Goal: Task Accomplishment & Management: Use online tool/utility

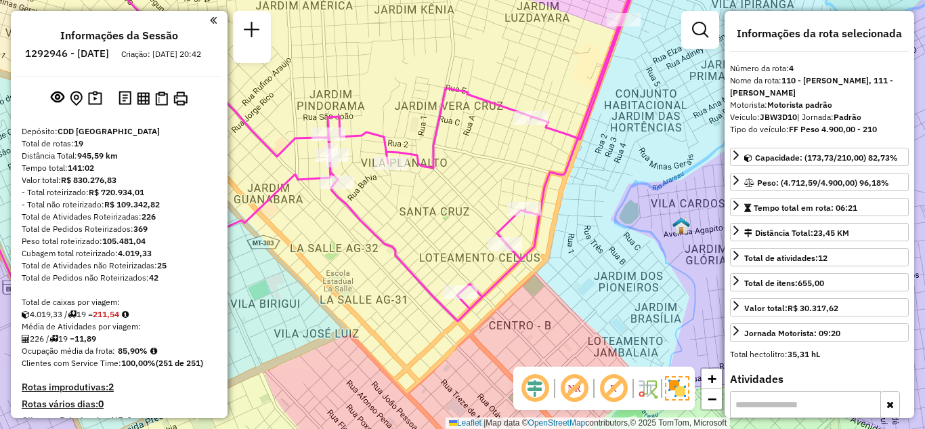
select select "*********"
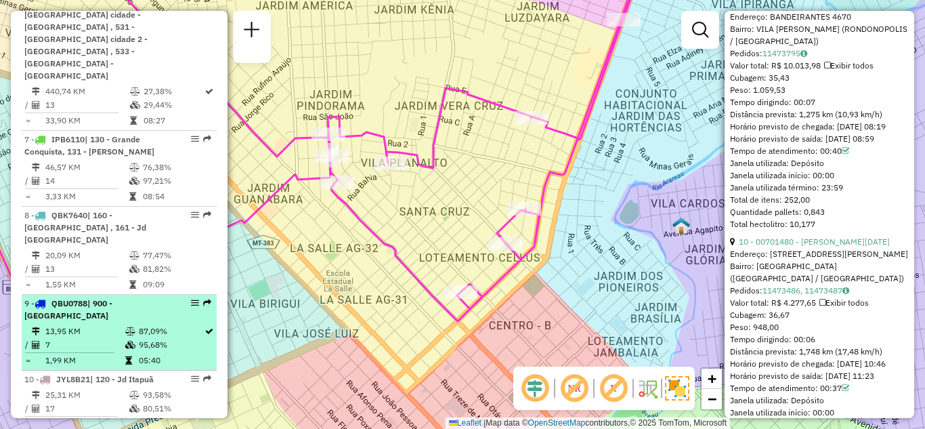
scroll to position [948, 0]
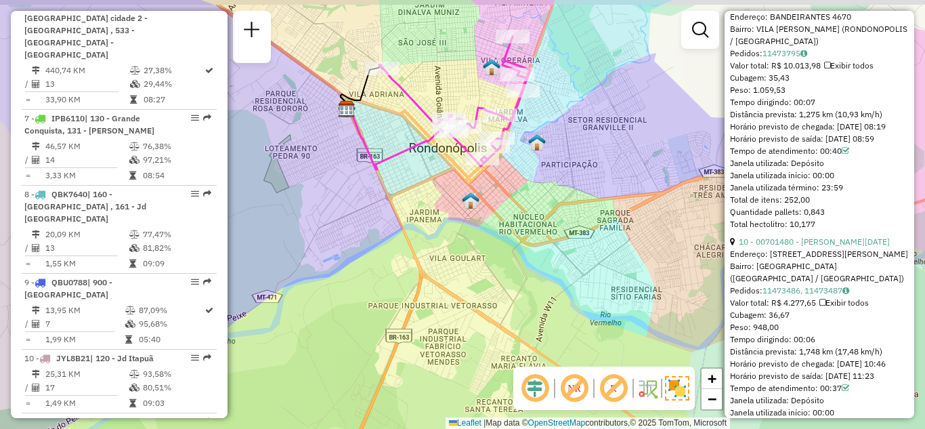
drag, startPoint x: 543, startPoint y: 201, endPoint x: 450, endPoint y: 232, distance: 98.1
click at [496, 227] on div "Janela de atendimento Grade de atendimento Capacidade Transportadoras Veículos …" at bounding box center [462, 214] width 925 height 429
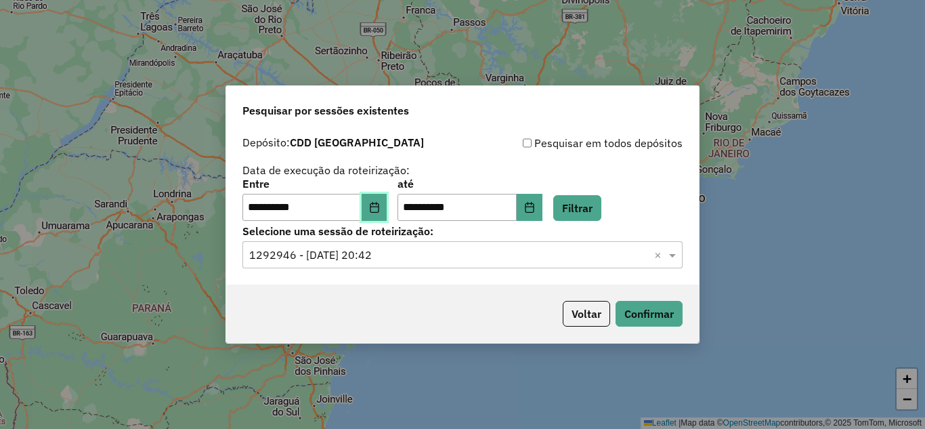
click at [380, 203] on icon "Choose Date" at bounding box center [374, 207] width 11 height 11
click at [592, 207] on button "Filtrar" at bounding box center [577, 208] width 48 height 26
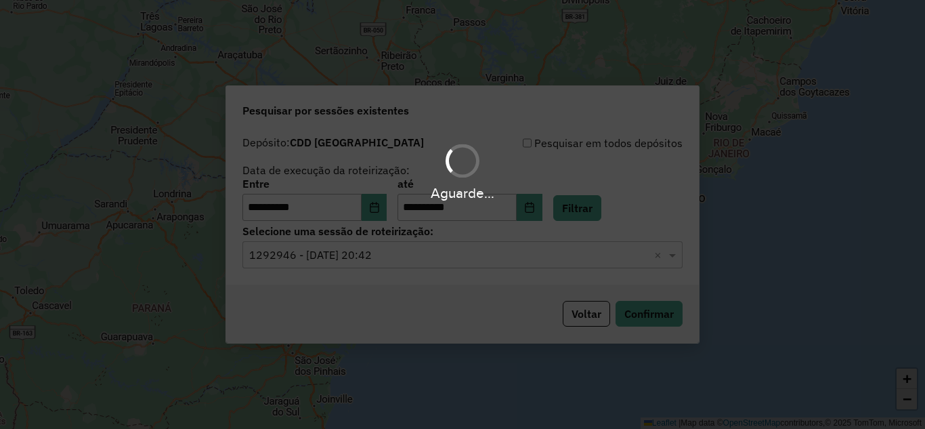
click at [509, 237] on div "Aguarde..." at bounding box center [462, 214] width 925 height 429
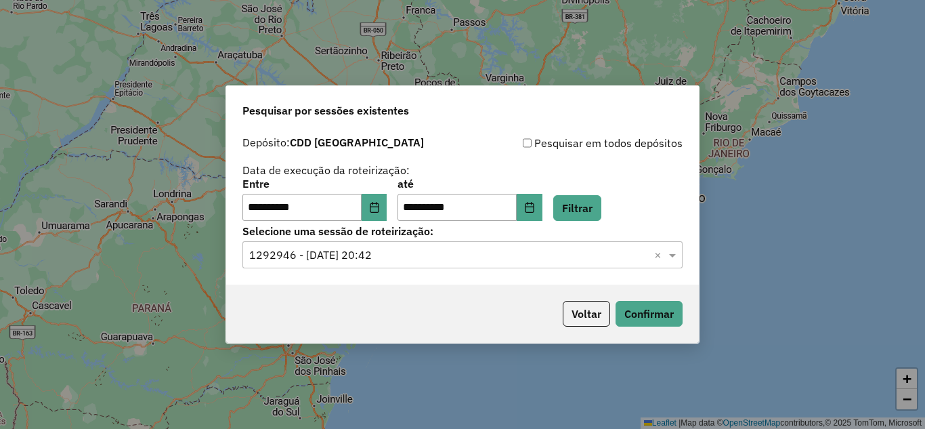
click at [456, 256] on input "text" at bounding box center [449, 255] width 400 height 16
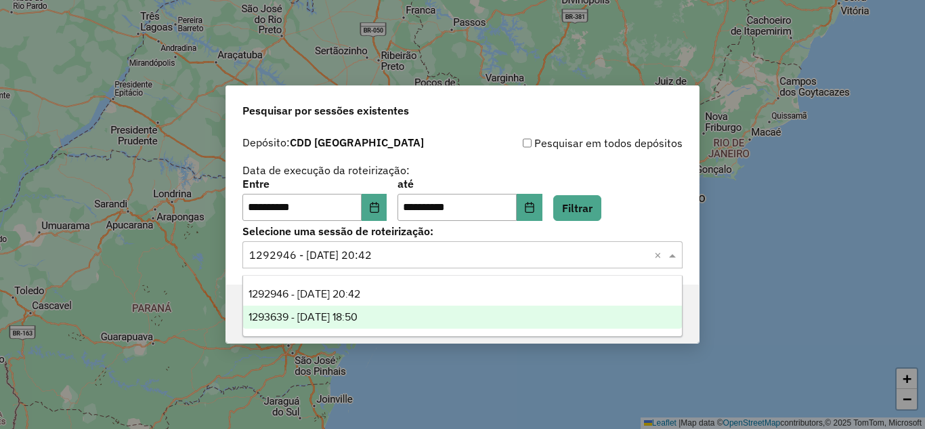
click at [298, 311] on span "1293639 - 13/10/2025 18:50" at bounding box center [303, 317] width 109 height 12
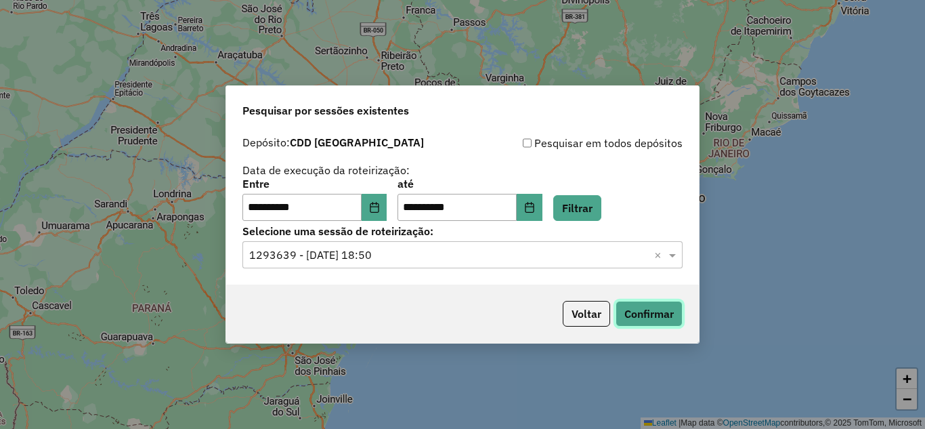
click at [642, 304] on button "Confirmar" at bounding box center [649, 314] width 67 height 26
click at [387, 249] on input "text" at bounding box center [449, 255] width 400 height 16
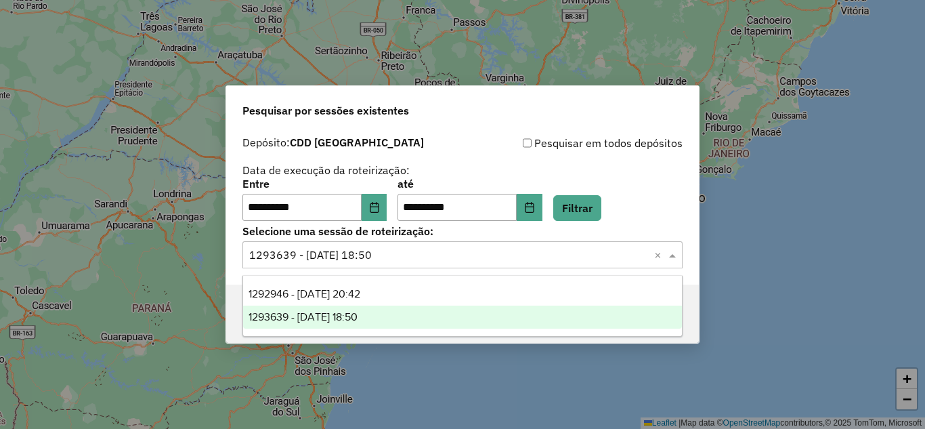
click at [390, 255] on input "text" at bounding box center [449, 255] width 400 height 16
click at [380, 202] on icon "Choose Date" at bounding box center [374, 207] width 11 height 11
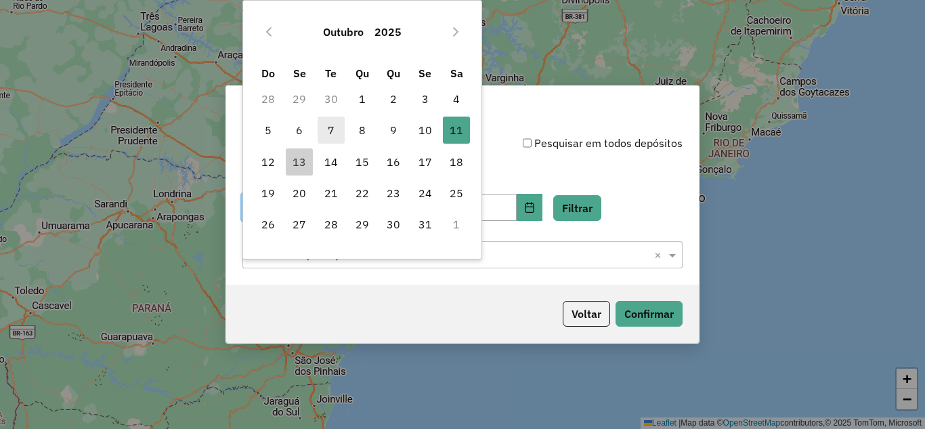
click at [334, 131] on span "7" at bounding box center [331, 130] width 27 height 27
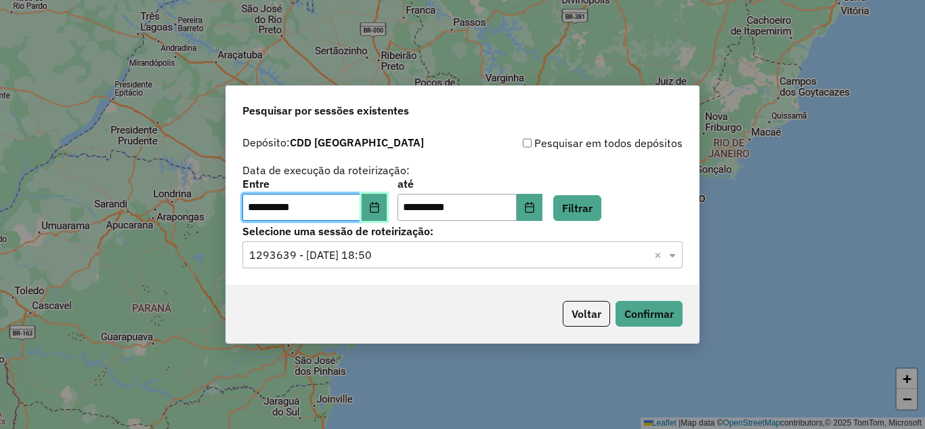
click at [373, 219] on button "Choose Date" at bounding box center [375, 207] width 26 height 27
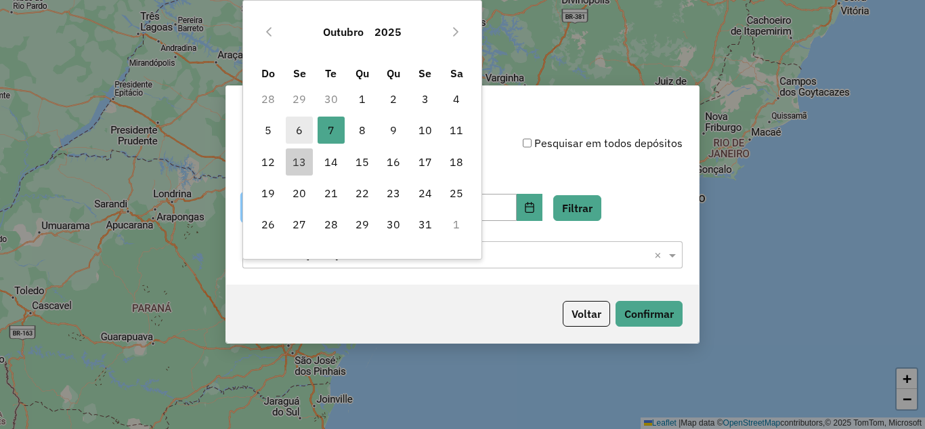
click at [296, 125] on span "6" at bounding box center [299, 130] width 27 height 27
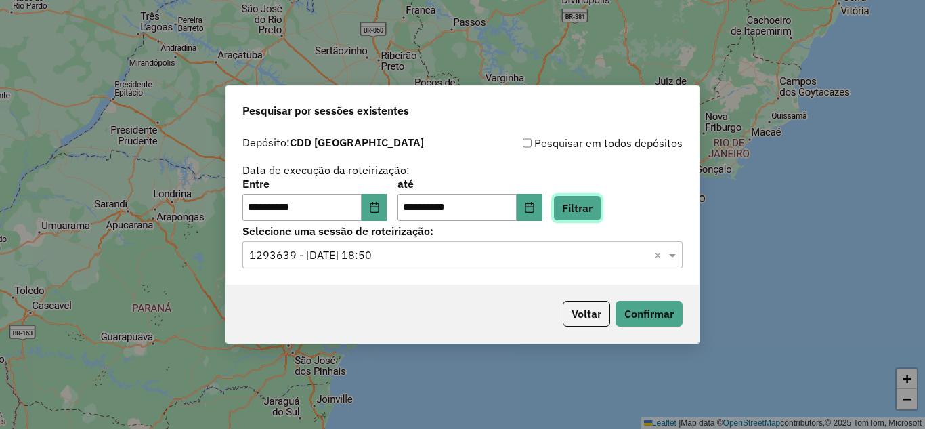
click at [602, 204] on button "Filtrar" at bounding box center [577, 208] width 48 height 26
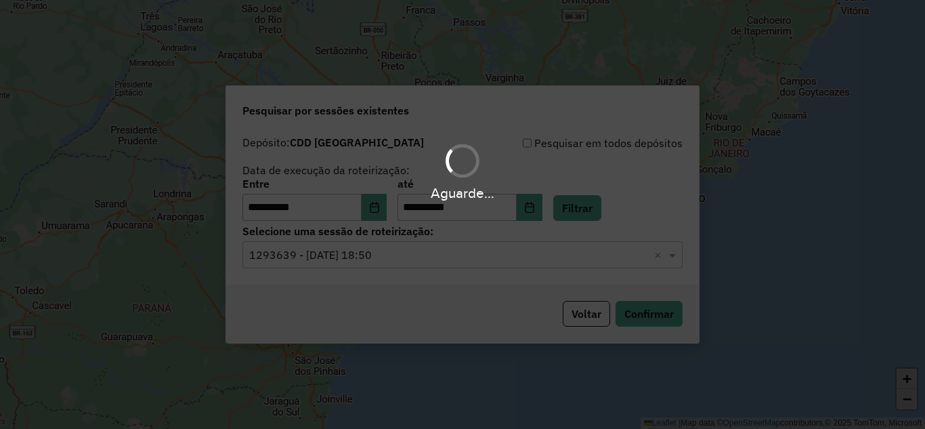
click at [363, 259] on div "Aguarde..." at bounding box center [462, 214] width 925 height 429
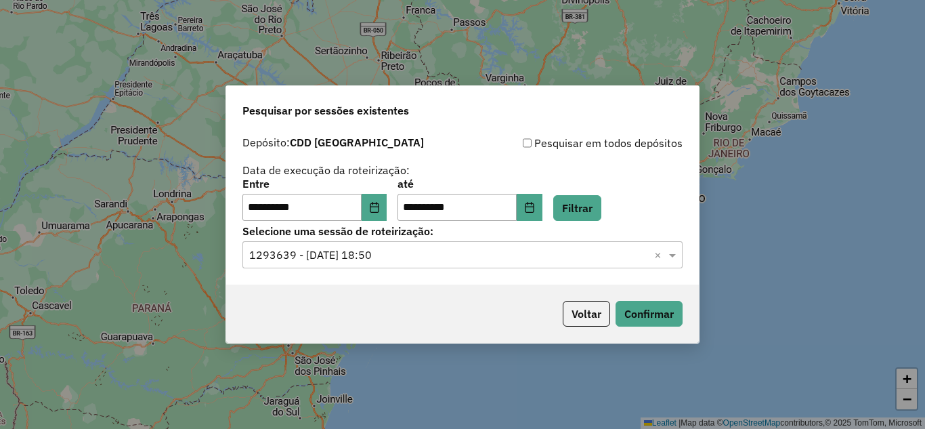
click at [362, 257] on input "text" at bounding box center [449, 255] width 400 height 16
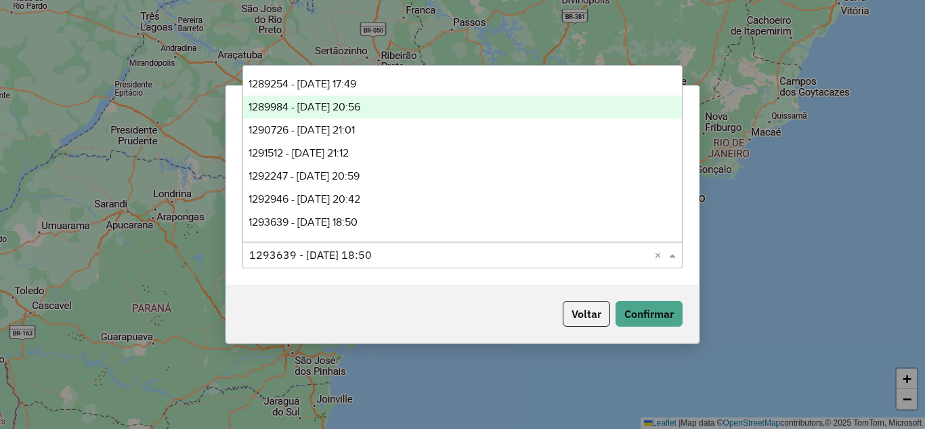
click at [333, 102] on span "1289984 - 07/10/2025 20:56" at bounding box center [305, 107] width 112 height 12
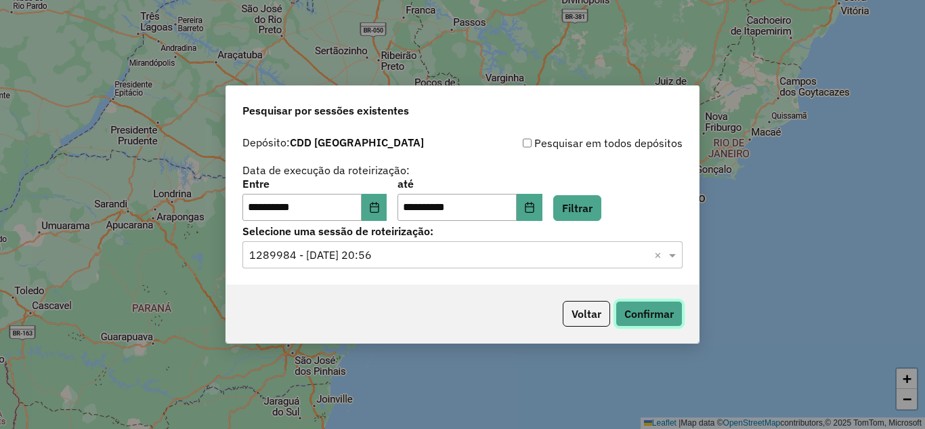
click at [654, 314] on button "Confirmar" at bounding box center [649, 314] width 67 height 26
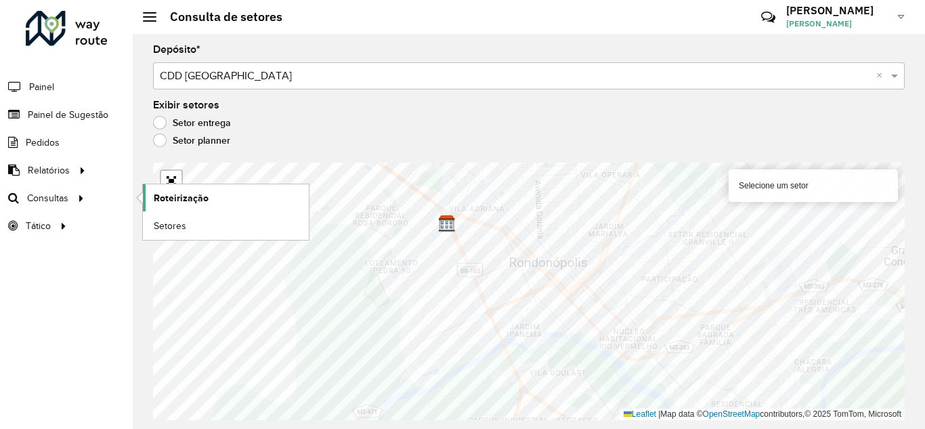
click at [215, 200] on link "Roteirização" at bounding box center [226, 197] width 166 height 27
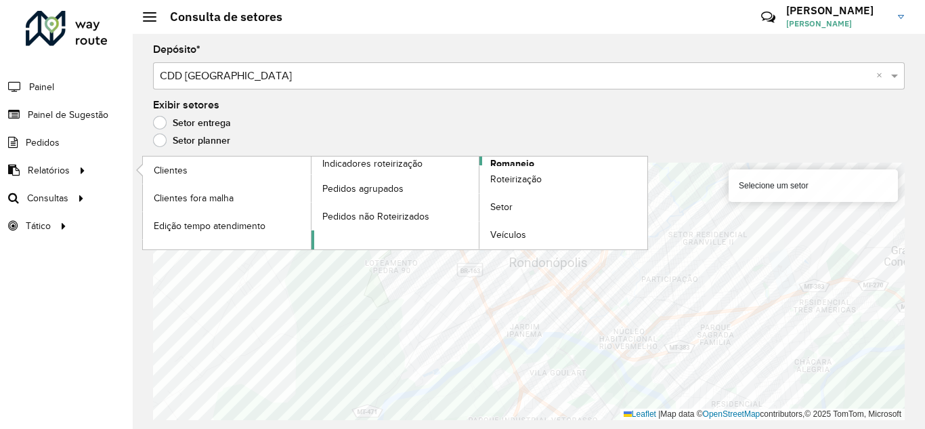
click at [518, 161] on span "Romaneio" at bounding box center [512, 163] width 44 height 14
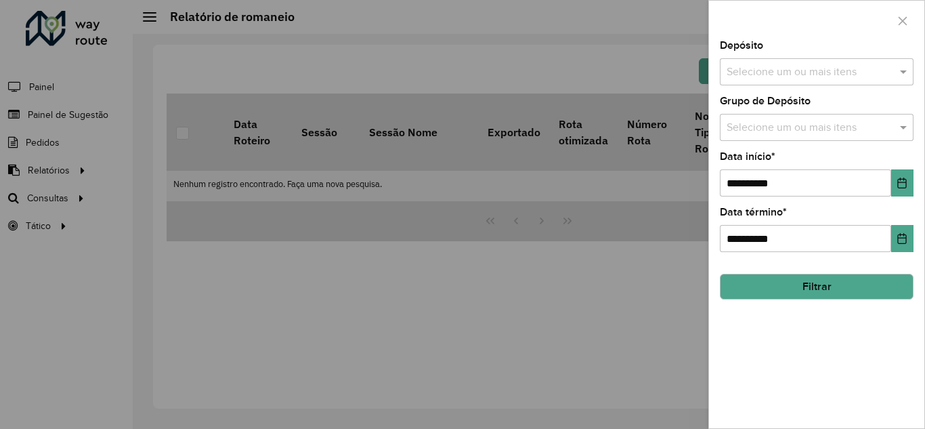
click at [806, 83] on div "Selecione um ou mais itens" at bounding box center [817, 71] width 194 height 27
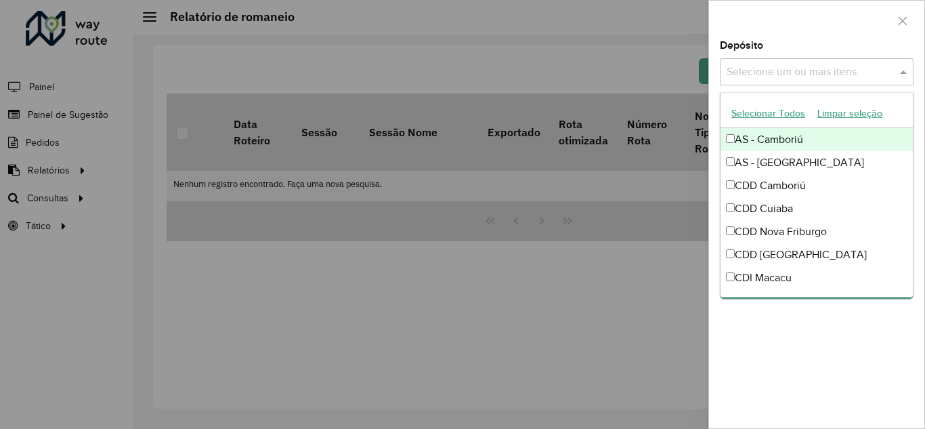
click at [836, 69] on input "text" at bounding box center [809, 72] width 173 height 16
click at [900, 68] on span at bounding box center [905, 72] width 17 height 16
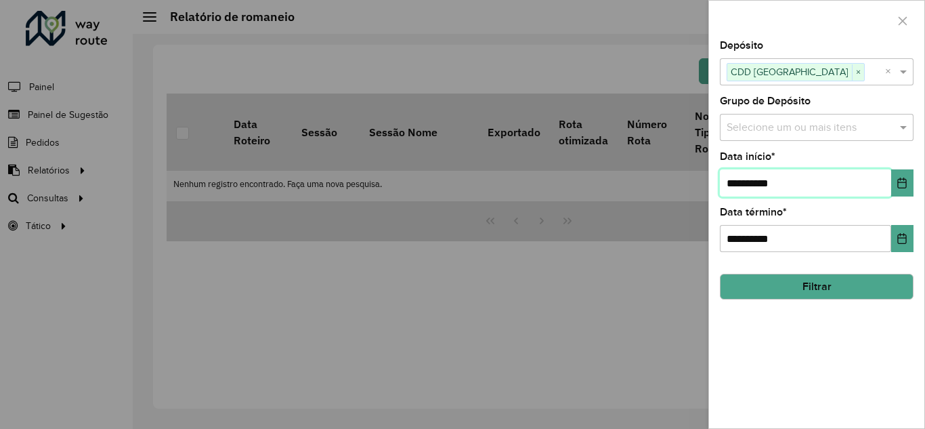
click at [764, 195] on input "**********" at bounding box center [805, 182] width 171 height 27
click at [895, 185] on button "Choose Date" at bounding box center [902, 182] width 22 height 27
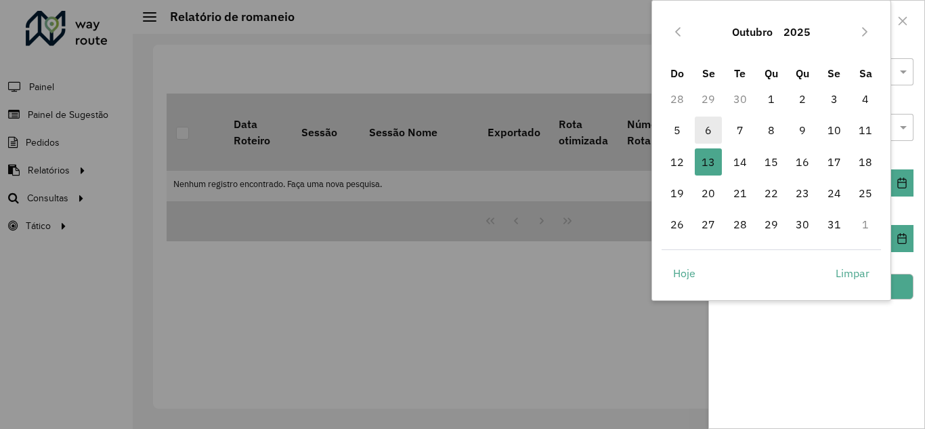
click at [716, 126] on span "6" at bounding box center [708, 130] width 27 height 27
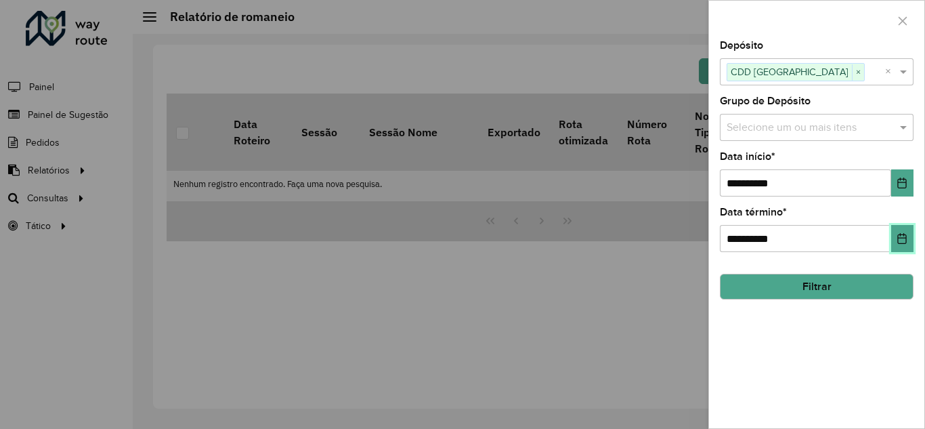
click at [898, 245] on button "Choose Date" at bounding box center [902, 238] width 22 height 27
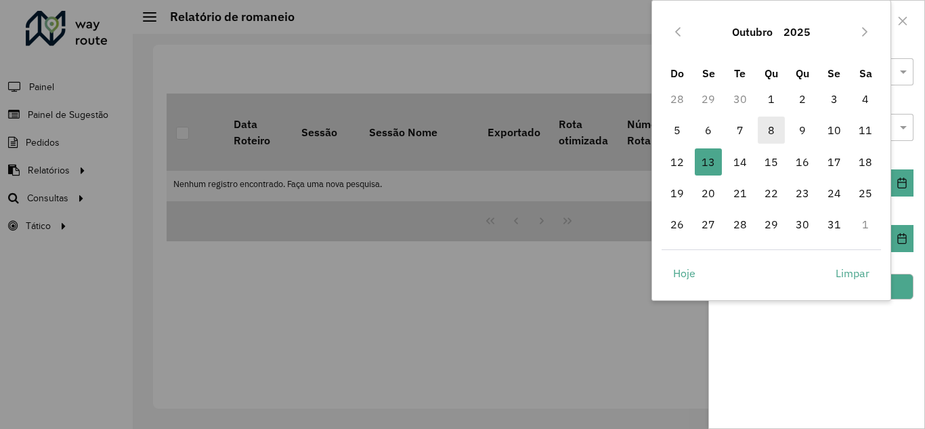
click at [768, 128] on span "8" at bounding box center [771, 130] width 27 height 27
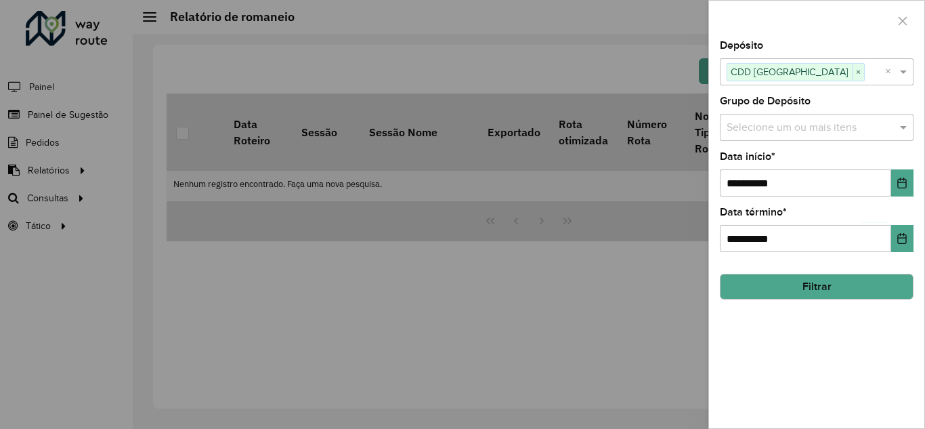
click at [804, 285] on button "Filtrar" at bounding box center [817, 287] width 194 height 26
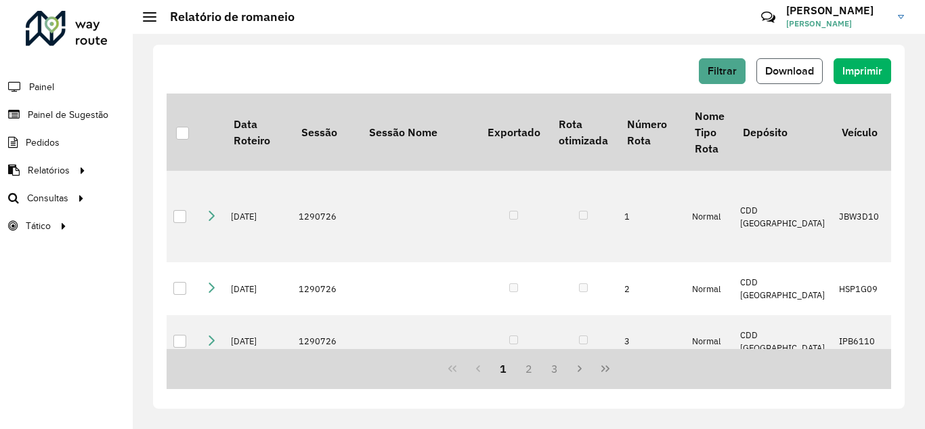
click at [793, 73] on span "Download" at bounding box center [789, 71] width 49 height 12
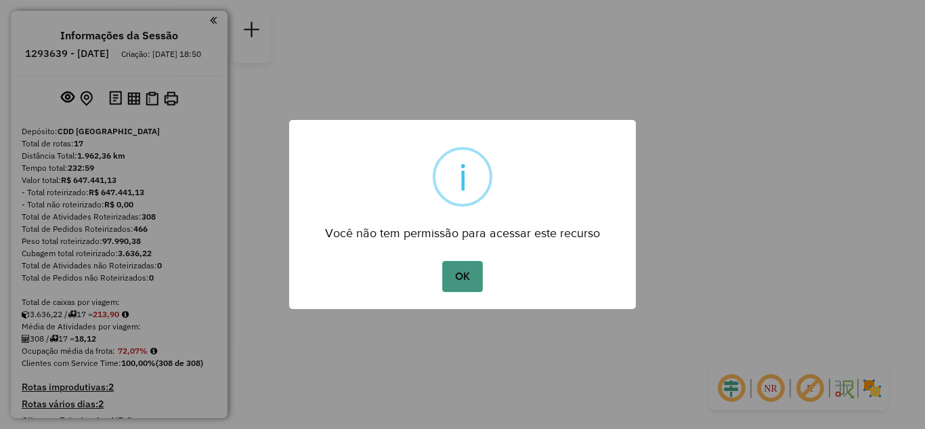
click at [469, 272] on button "OK" at bounding box center [462, 276] width 40 height 31
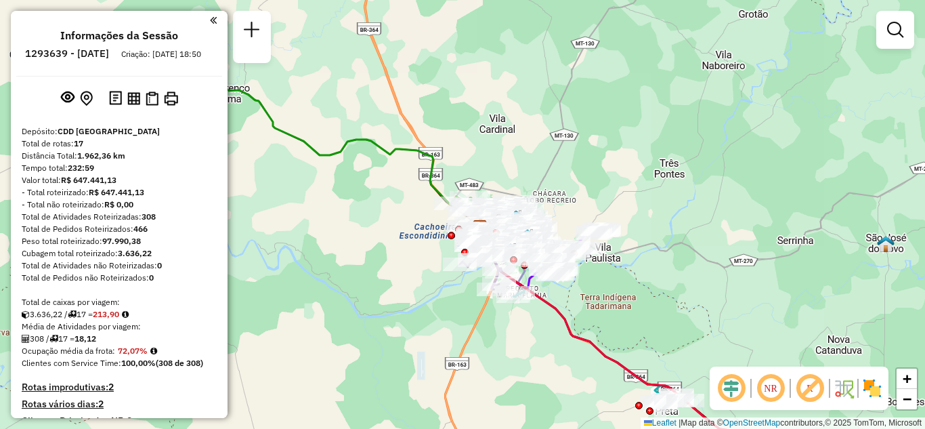
drag, startPoint x: 511, startPoint y: 162, endPoint x: 703, endPoint y: 190, distance: 194.5
click at [698, 190] on div "Janela de atendimento Grade de atendimento Capacidade Transportadoras Veículos …" at bounding box center [462, 214] width 925 height 429
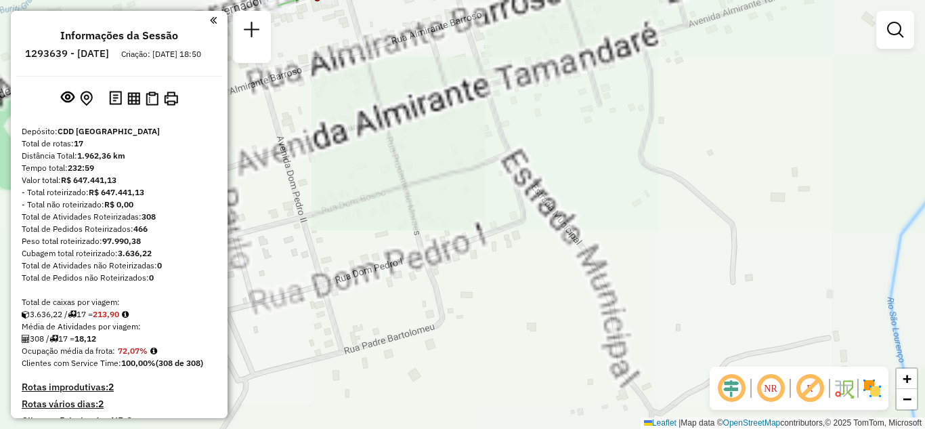
drag, startPoint x: 375, startPoint y: 79, endPoint x: 524, endPoint y: 242, distance: 221.1
click at [524, 242] on div "Janela de atendimento Grade de atendimento Capacidade Transportadoras Veículos …" at bounding box center [462, 214] width 925 height 429
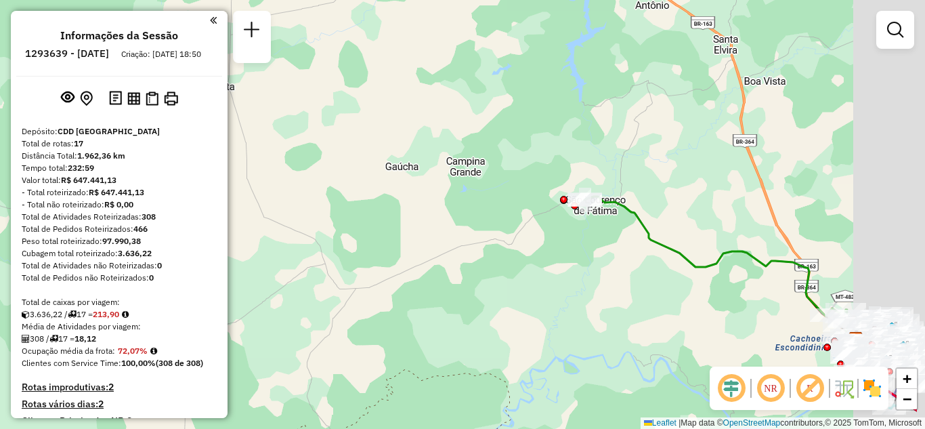
drag, startPoint x: 686, startPoint y: 257, endPoint x: 654, endPoint y: 236, distance: 38.5
click at [633, 245] on div "Janela de atendimento Grade de atendimento Capacidade Transportadoras Veículos …" at bounding box center [462, 214] width 925 height 429
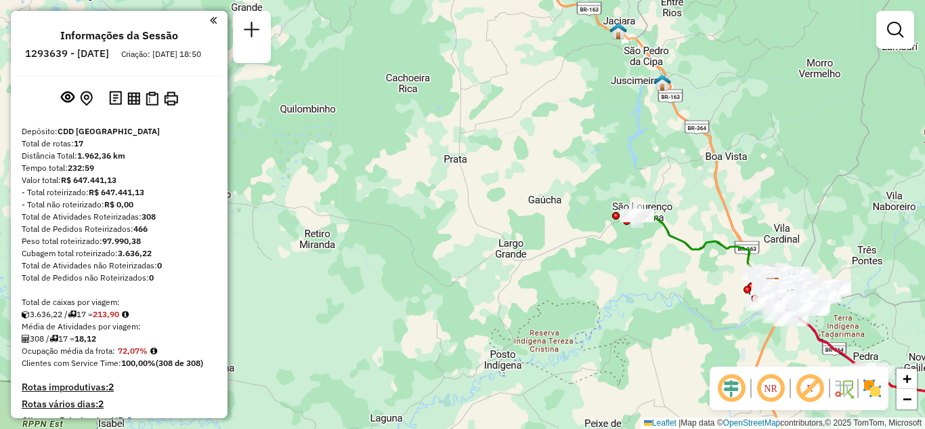
drag, startPoint x: 675, startPoint y: 293, endPoint x: 629, endPoint y: 312, distance: 50.7
click at [630, 311] on div "Janela de atendimento Grade de atendimento Capacidade Transportadoras Veículos …" at bounding box center [462, 214] width 925 height 429
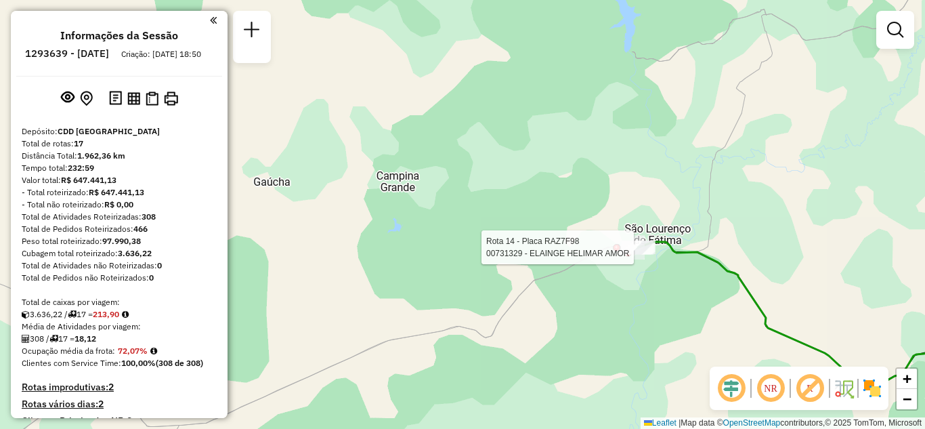
select select "**********"
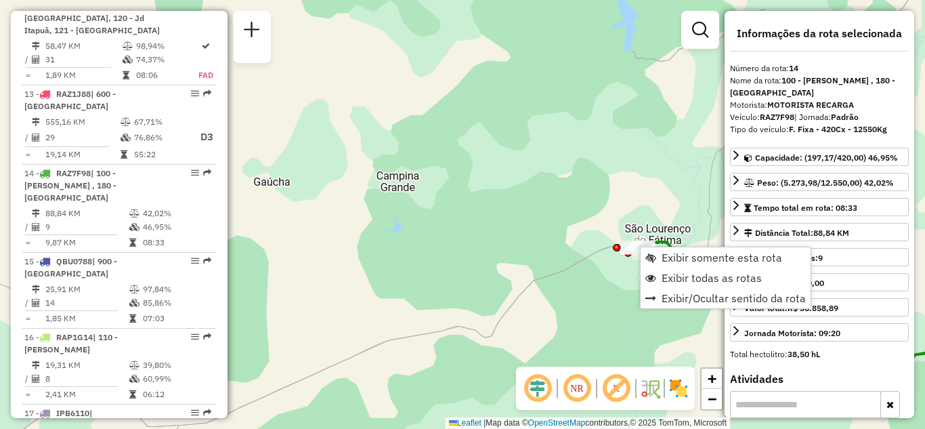
scroll to position [1492, 0]
click at [692, 257] on span "Exibir somente esta rota" at bounding box center [722, 257] width 121 height 11
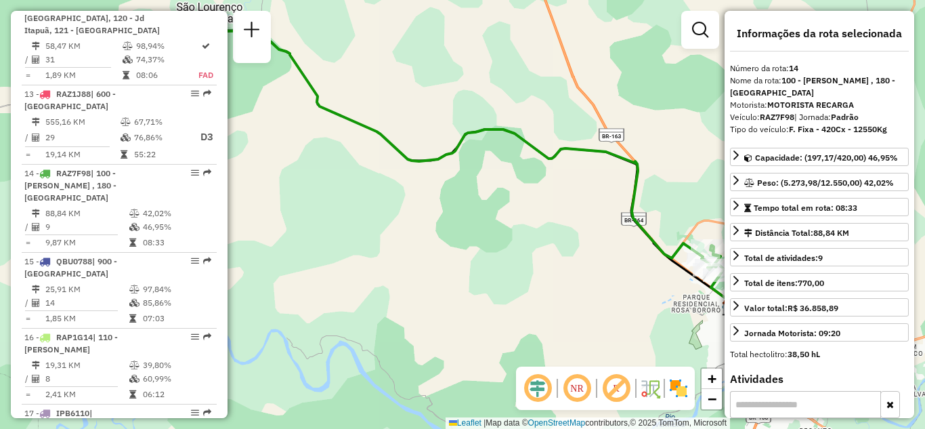
drag, startPoint x: 663, startPoint y: 226, endPoint x: 665, endPoint y: 173, distance: 52.9
click at [665, 177] on div "Janela de atendimento Grade de atendimento Capacidade Transportadoras Veículos …" at bounding box center [462, 214] width 925 height 429
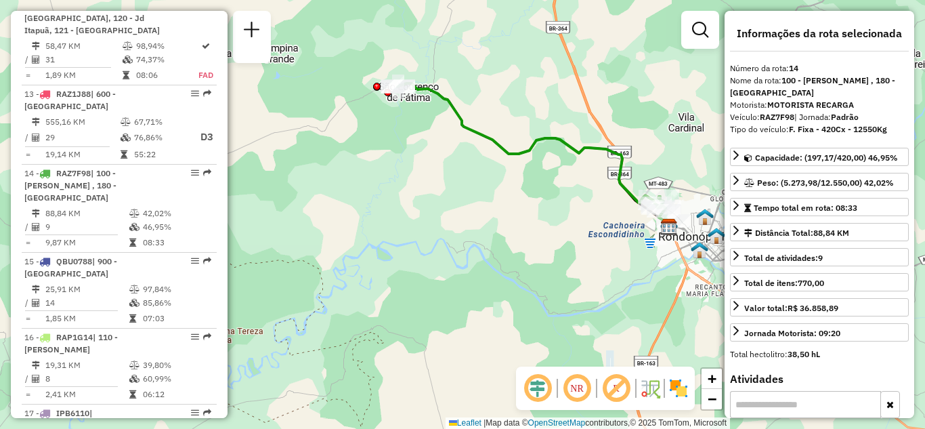
drag, startPoint x: 638, startPoint y: 255, endPoint x: 586, endPoint y: 250, distance: 52.4
click at [587, 250] on div "Janela de atendimento Grade de atendimento Capacidade Transportadoras Veículos …" at bounding box center [462, 214] width 925 height 429
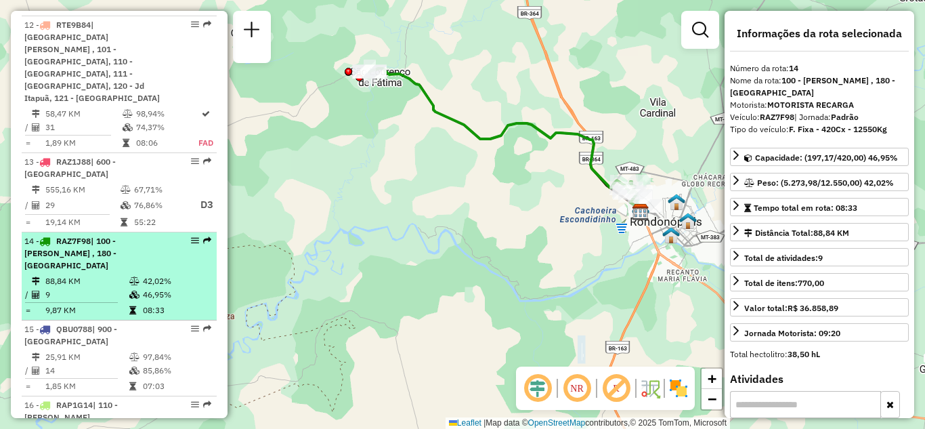
scroll to position [1356, 0]
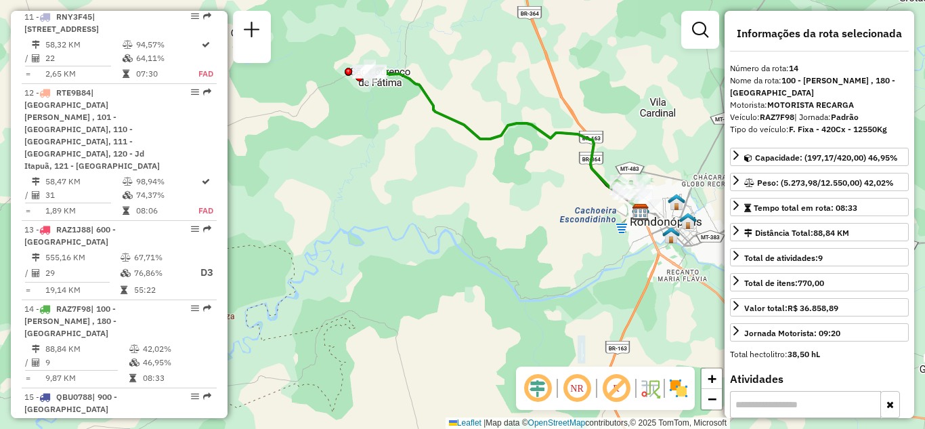
click at [531, 95] on div "Janela de atendimento Grade de atendimento Capacidade Transportadoras Veículos …" at bounding box center [462, 214] width 925 height 429
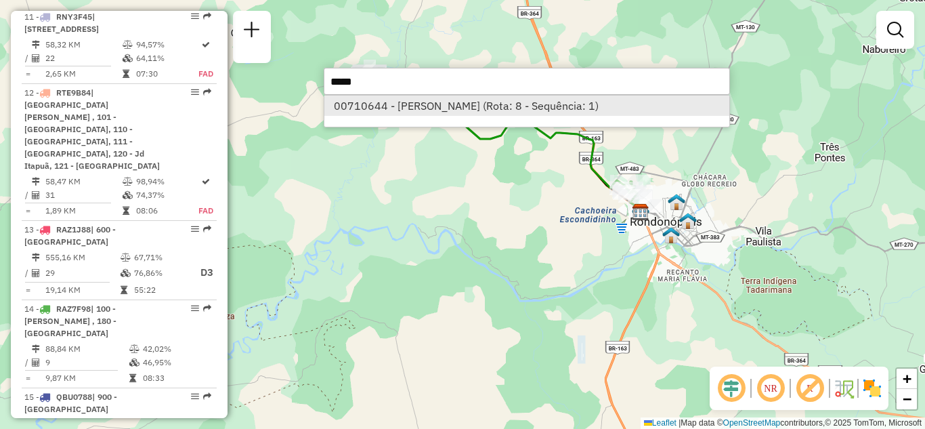
type input "*****"
click at [530, 100] on li "00710644 - JOSE FERREIRA FERRO (Rota: 8 - Sequência: 1)" at bounding box center [526, 106] width 405 height 20
select select "**********"
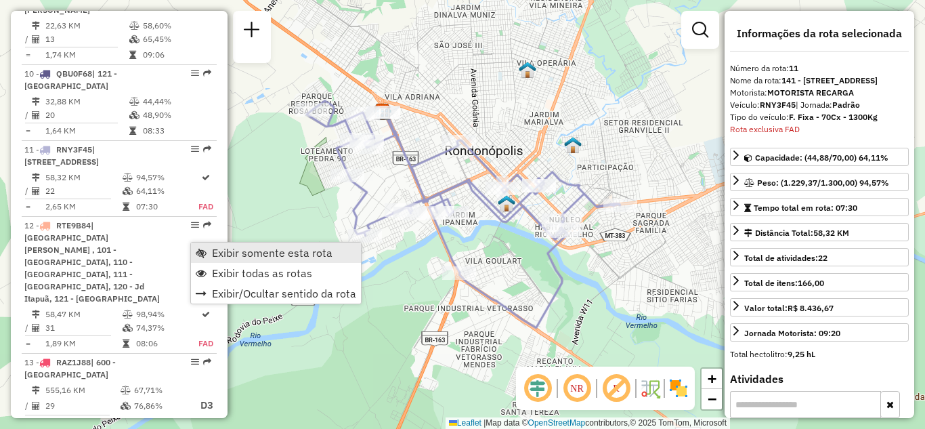
scroll to position [1268, 0]
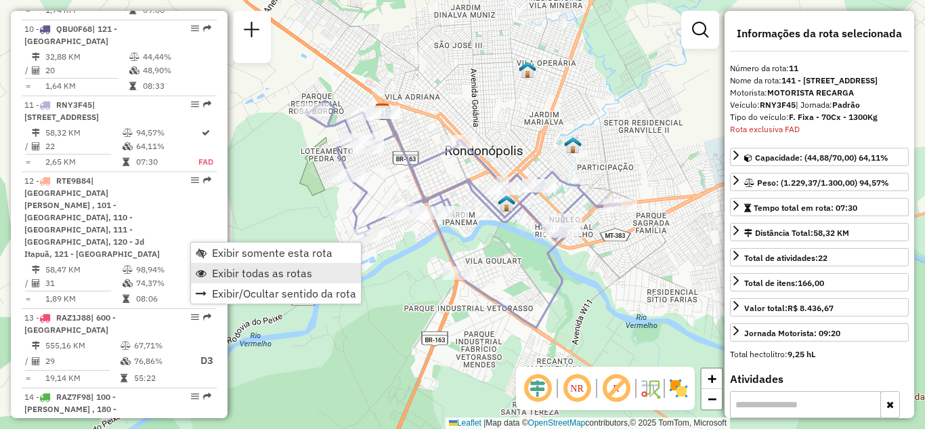
drag, startPoint x: 238, startPoint y: 251, endPoint x: 237, endPoint y: 267, distance: 15.6
click at [237, 267] on ul "Exibir somente esta rota Exibir todas as rotas Exibir/Ocultar sentido da rota" at bounding box center [276, 273] width 170 height 61
click at [238, 272] on span "Exibir todas as rotas" at bounding box center [262, 273] width 100 height 11
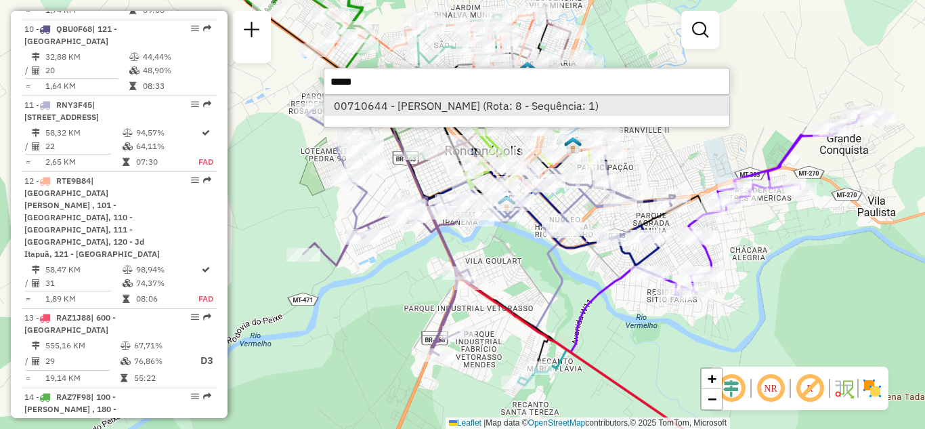
type input "*****"
click at [434, 109] on li "00710644 - JOSE FERREIRA FERRO (Rota: 8 - Sequência: 1)" at bounding box center [526, 106] width 405 height 20
select select "**********"
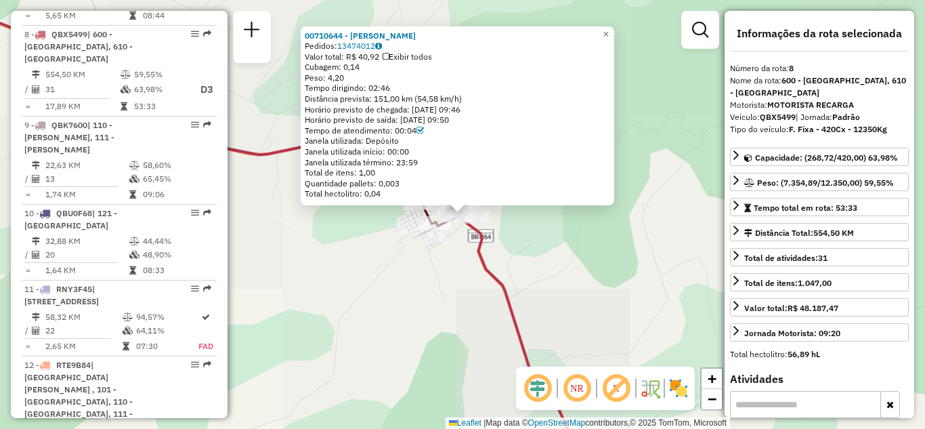
scroll to position [1050, 0]
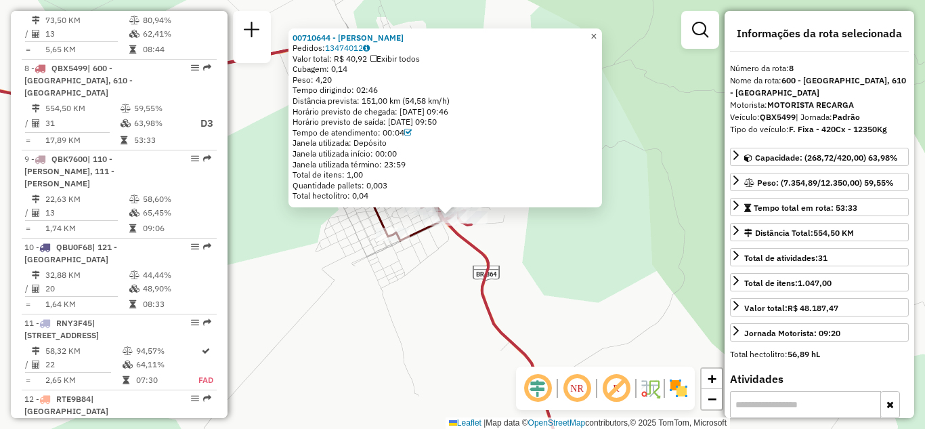
click at [597, 30] on span "×" at bounding box center [594, 36] width 6 height 12
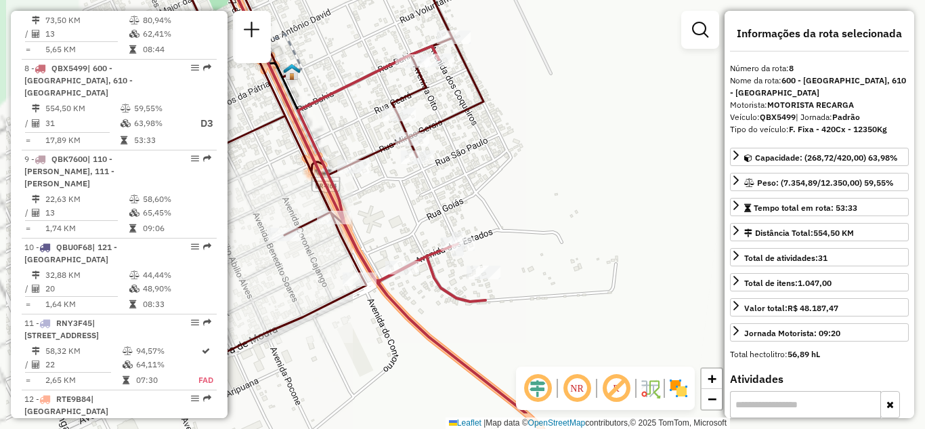
click at [507, 197] on div "Janela de atendimento Grade de atendimento Capacidade Transportadoras Veículos …" at bounding box center [462, 214] width 925 height 429
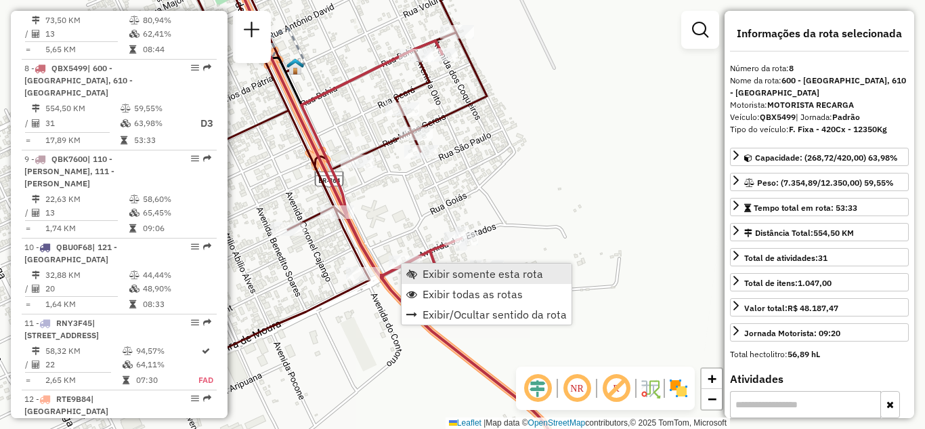
click at [446, 274] on span "Exibir somente esta rota" at bounding box center [483, 273] width 121 height 11
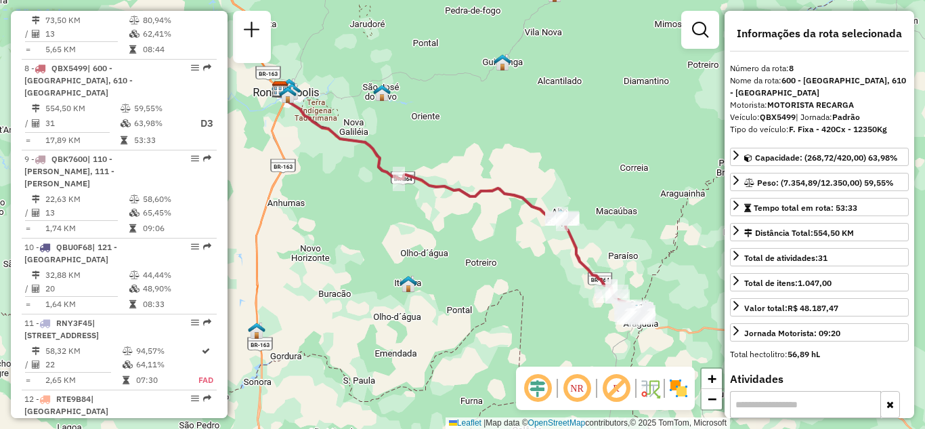
drag, startPoint x: 499, startPoint y: 270, endPoint x: 472, endPoint y: 202, distance: 72.7
click at [472, 202] on div "Janela de atendimento Grade de atendimento Capacidade Transportadoras Veículos …" at bounding box center [462, 214] width 925 height 429
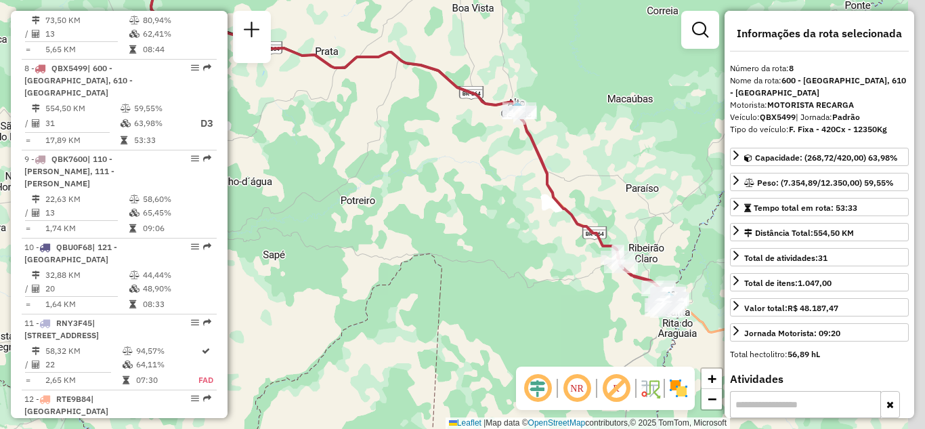
drag, startPoint x: 532, startPoint y: 216, endPoint x: 423, endPoint y: 150, distance: 127.3
click at [423, 150] on div "Janela de atendimento Grade de atendimento Capacidade Transportadoras Veículos …" at bounding box center [462, 214] width 925 height 429
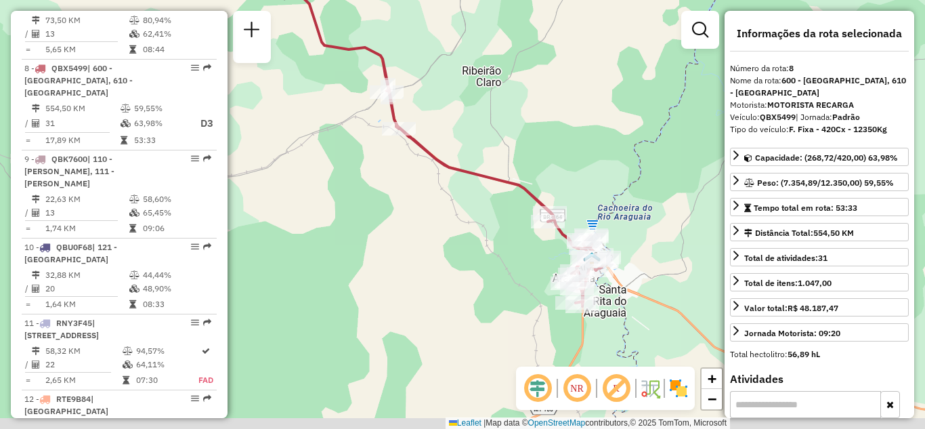
drag, startPoint x: 581, startPoint y: 155, endPoint x: 526, endPoint y: 104, distance: 75.2
click at [526, 104] on div "Janela de atendimento Grade de atendimento Capacidade Transportadoras Veículos …" at bounding box center [462, 214] width 925 height 429
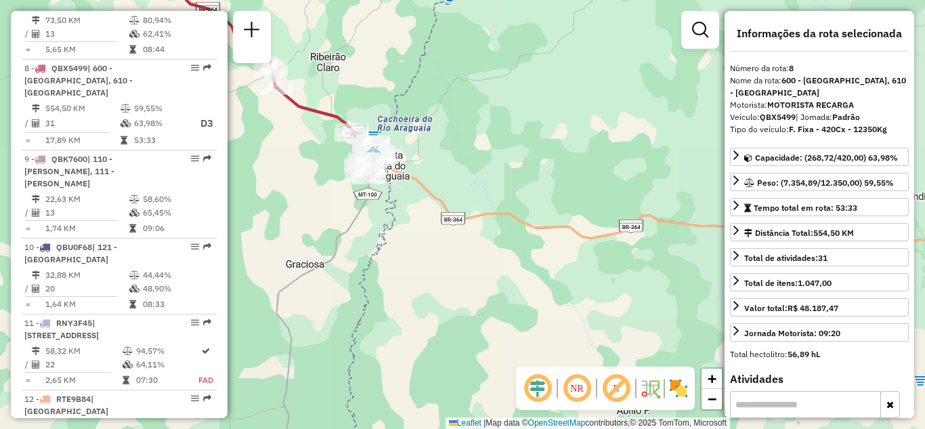
click at [581, 274] on div "Janela de atendimento Grade de atendimento Capacidade Transportadoras Veículos …" at bounding box center [462, 214] width 925 height 429
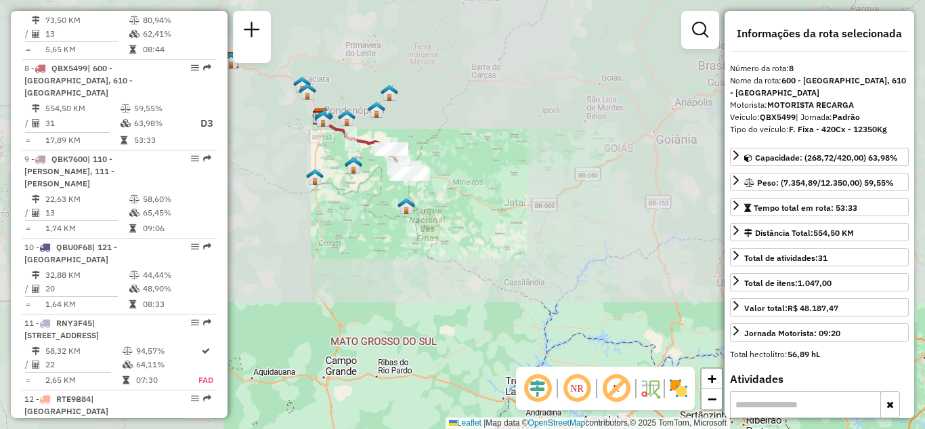
drag, startPoint x: 403, startPoint y: 188, endPoint x: 564, endPoint y: 190, distance: 160.6
click at [564, 190] on div "Rota 8 - Placa QBX5499 00708579 - DJALMA ALVES DE SOUZ Janela de atendimento Gr…" at bounding box center [462, 214] width 925 height 429
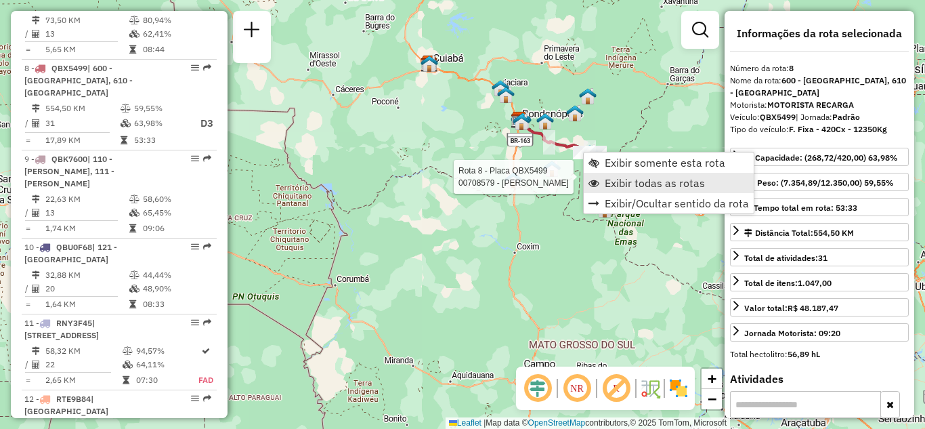
click at [612, 180] on span "Exibir todas as rotas" at bounding box center [655, 182] width 100 height 11
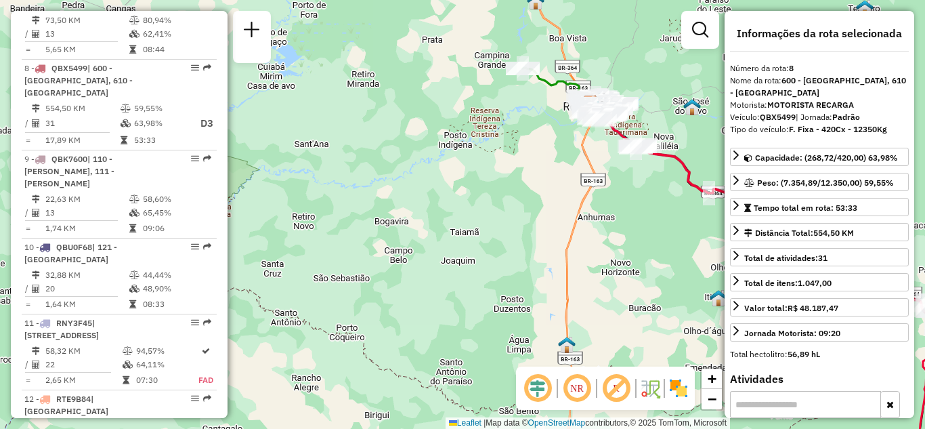
drag, startPoint x: 665, startPoint y: 215, endPoint x: 609, endPoint y: 249, distance: 65.6
click at [609, 246] on div "Rota 8 - Placa QBX5499 00708579 - DJALMA ALVES DE SOUZ Janela de atendimento Gr…" at bounding box center [462, 214] width 925 height 429
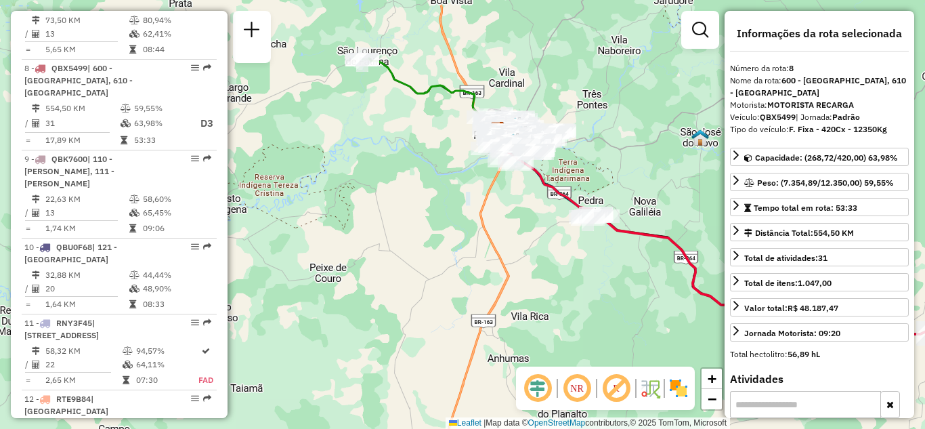
drag, startPoint x: 604, startPoint y: 140, endPoint x: 570, endPoint y: 154, distance: 37.6
click at [596, 148] on div "Rota 8 - Placa QBX5499 00708579 - DJALMA ALVES DE SOUZ Janela de atendimento Gr…" at bounding box center [462, 214] width 925 height 429
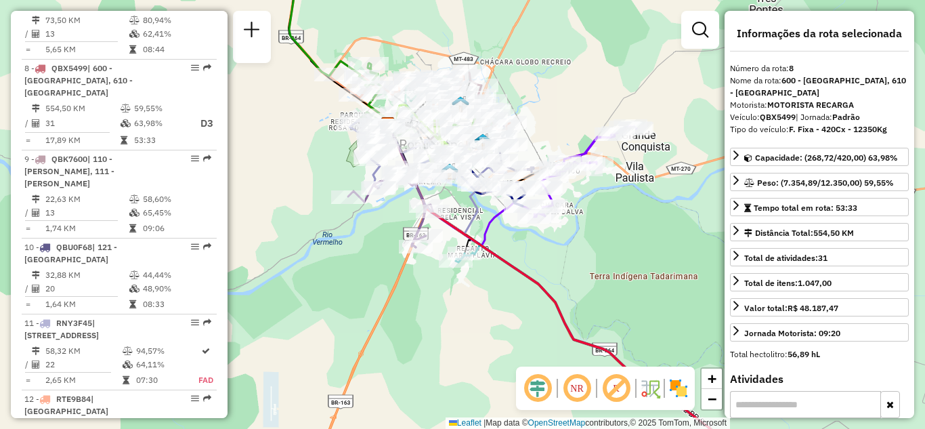
drag, startPoint x: 566, startPoint y: 93, endPoint x: 576, endPoint y: 127, distance: 34.7
click at [574, 115] on div "Rota 8 - Placa QBX5499 00708579 - DJALMA ALVES DE SOUZ Janela de atendimento Gr…" at bounding box center [462, 214] width 925 height 429
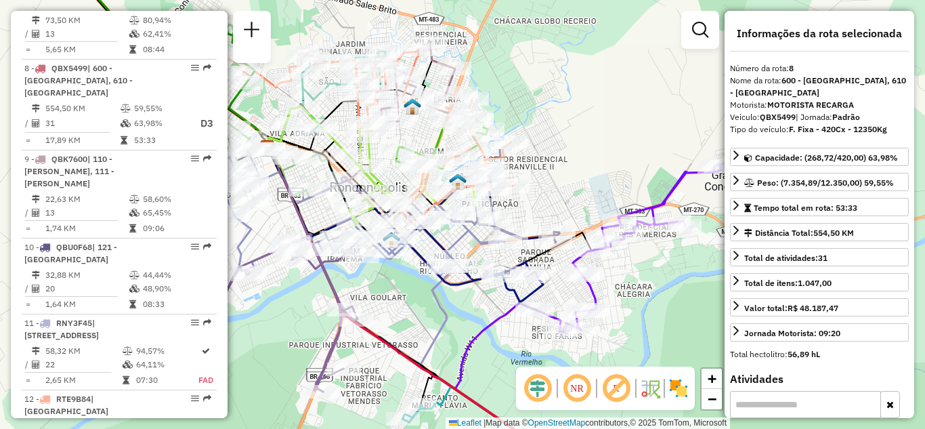
drag, startPoint x: 627, startPoint y: 123, endPoint x: 683, endPoint y: 112, distance: 57.4
click at [648, 121] on div "Rota 8 - Placa QBX5499 00708579 - DJALMA ALVES DE SOUZ Janela de atendimento Gr…" at bounding box center [462, 214] width 925 height 429
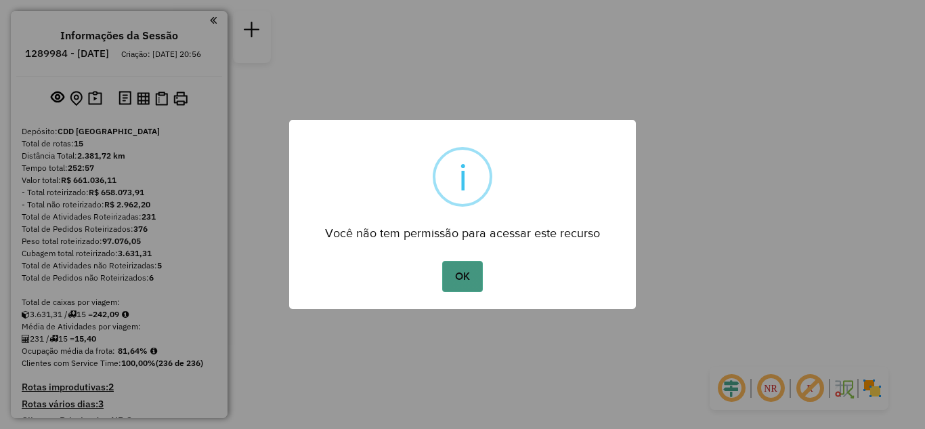
click at [467, 279] on button "OK" at bounding box center [462, 276] width 40 height 31
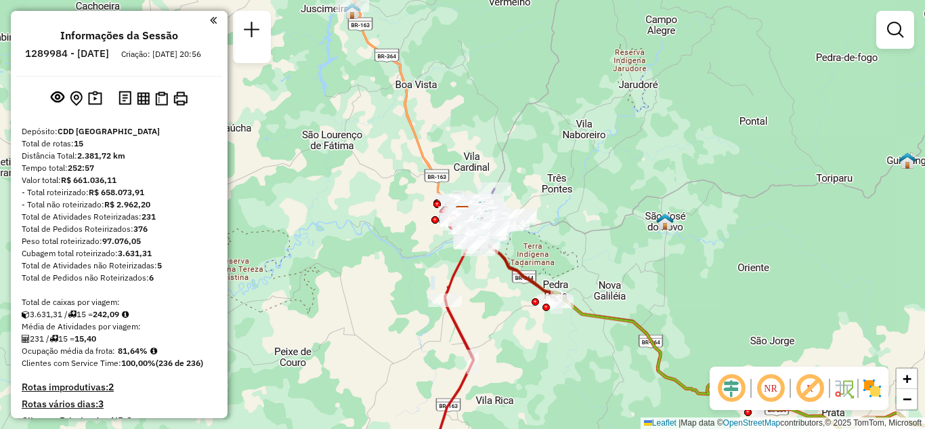
click at [604, 102] on div "Janela de atendimento Grade de atendimento Capacidade Transportadoras Veículos …" at bounding box center [462, 214] width 925 height 429
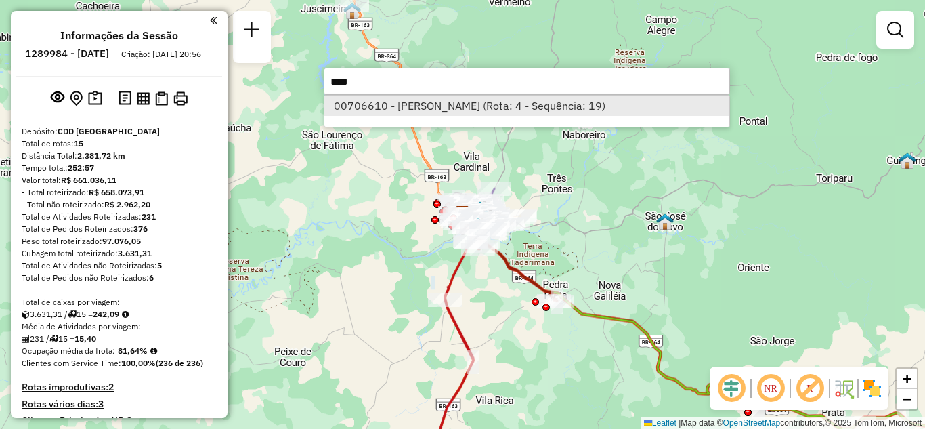
type input "****"
click at [516, 104] on li "00706610 - FRANCISCO FERREIRA D (Rota: 4 - Sequência: 19)" at bounding box center [526, 106] width 405 height 20
select select "**********"
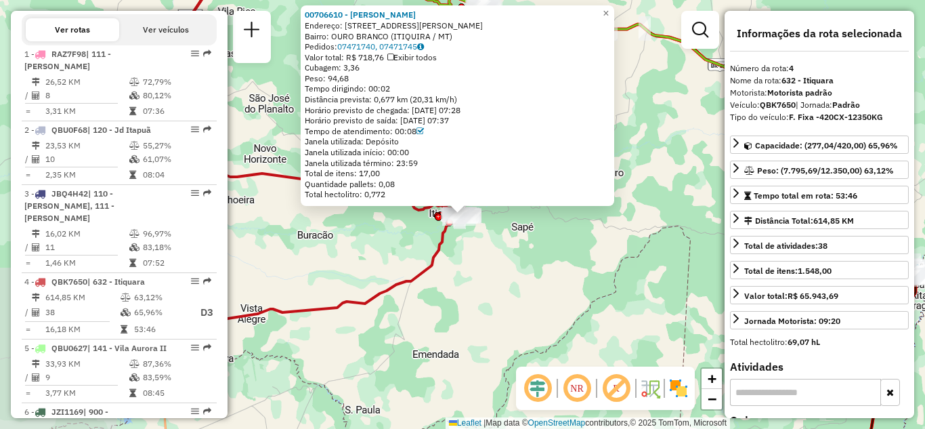
scroll to position [747, 0]
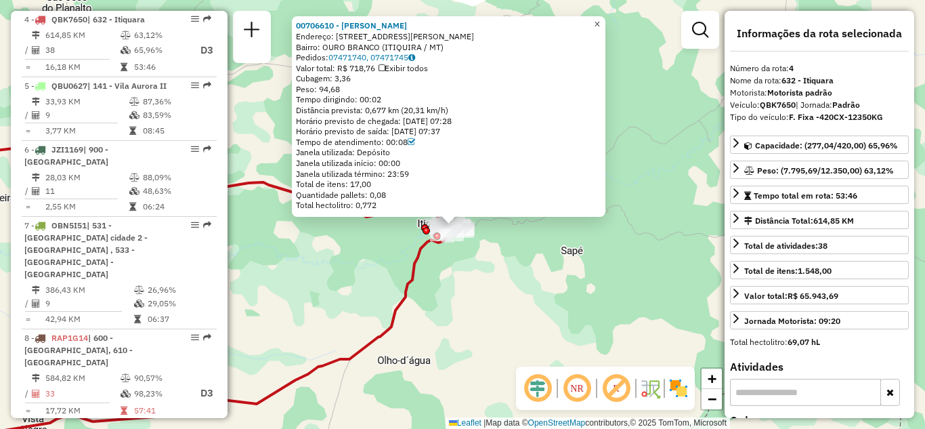
click at [600, 20] on link "×" at bounding box center [597, 24] width 16 height 16
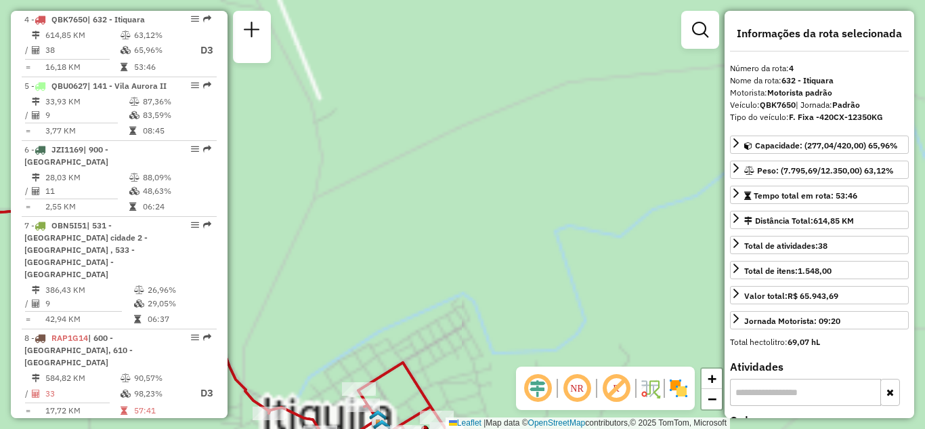
drag, startPoint x: 451, startPoint y: 228, endPoint x: 511, endPoint y: 79, distance: 160.8
click at [509, 86] on div "Janela de atendimento Grade de atendimento Capacidade Transportadoras Veículos …" at bounding box center [462, 214] width 925 height 429
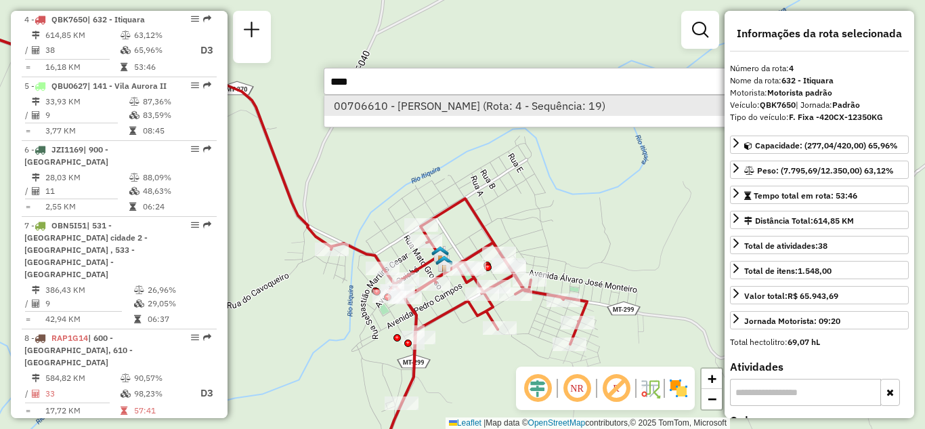
type input "****"
click at [435, 112] on li "00706610 - FRANCISCO FERREIRA D (Rota: 4 - Sequência: 19)" at bounding box center [526, 106] width 405 height 20
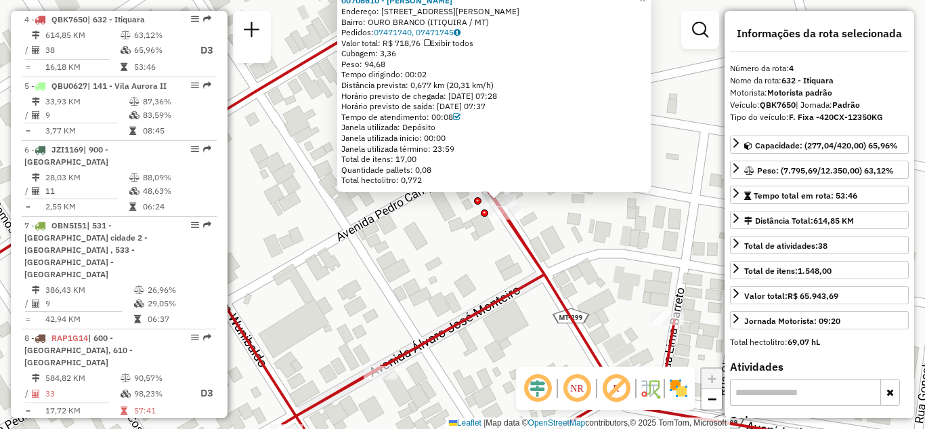
drag, startPoint x: 495, startPoint y: 213, endPoint x: 491, endPoint y: 242, distance: 29.4
click at [491, 242] on div "00706610 - FRANCISCO FERREIRA D Endereço: R RUA JOSé AVELINO 11 Bairro: OURO BR…" at bounding box center [462, 214] width 925 height 429
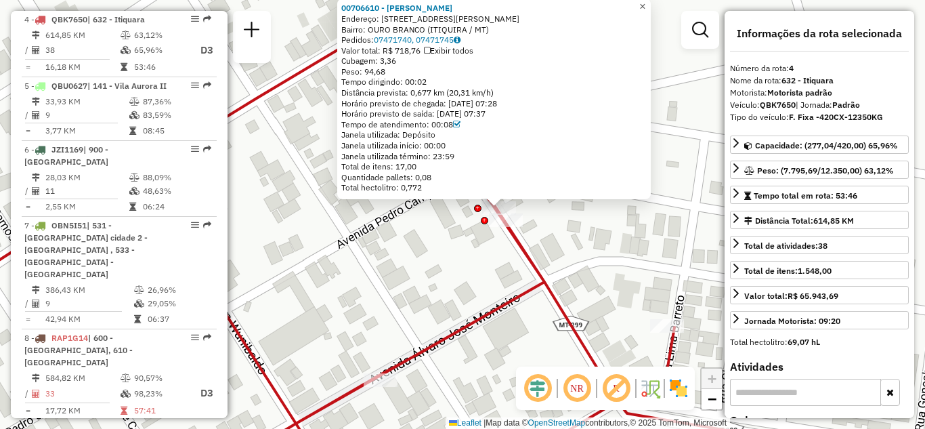
click at [646, 1] on span "×" at bounding box center [642, 7] width 6 height 12
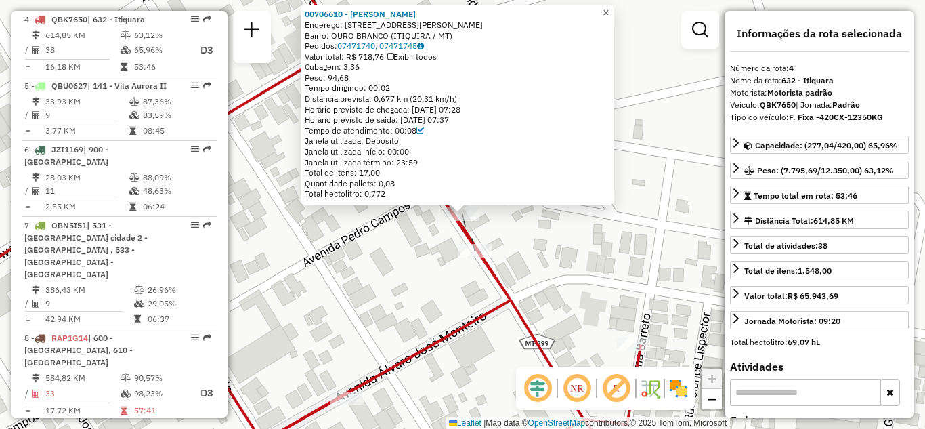
click at [609, 9] on span "×" at bounding box center [606, 13] width 6 height 12
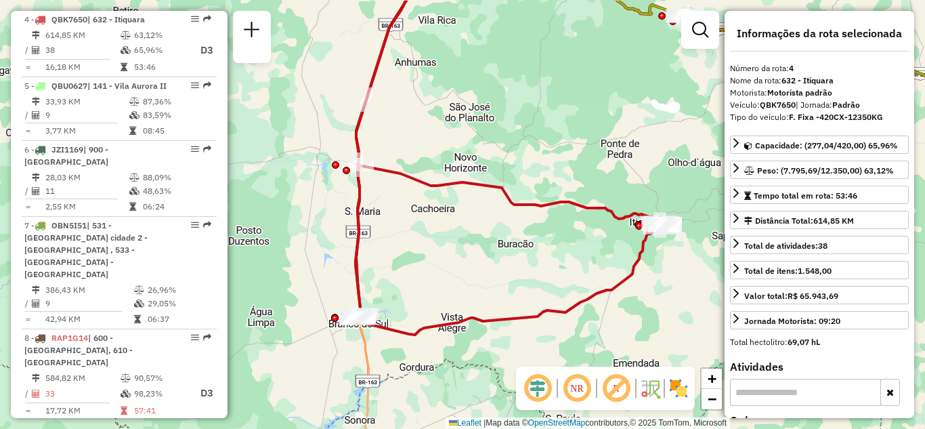
drag, startPoint x: 459, startPoint y: 254, endPoint x: 469, endPoint y: 261, distance: 12.8
click at [469, 261] on div "Janela de atendimento Grade de atendimento Capacidade Transportadoras Veículos …" at bounding box center [462, 214] width 925 height 429
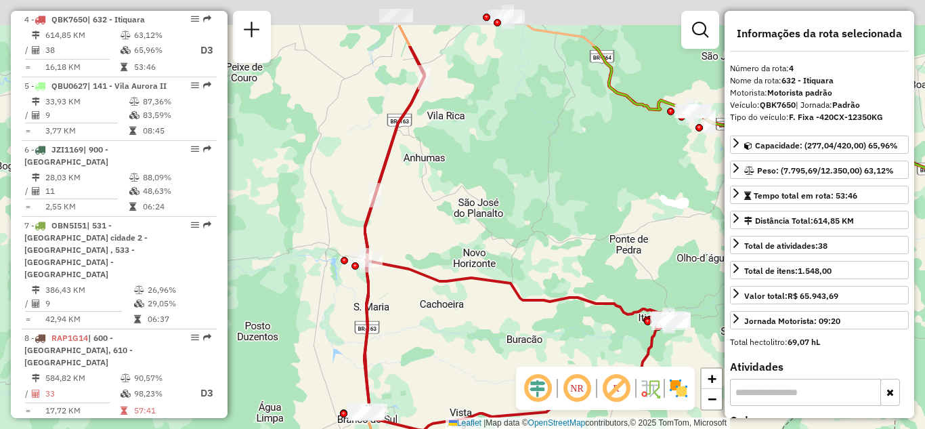
drag, startPoint x: 532, startPoint y: 253, endPoint x: 514, endPoint y: 345, distance: 93.9
click at [516, 347] on div "Janela de atendimento Grade de atendimento Capacidade Transportadoras Veículos …" at bounding box center [462, 214] width 925 height 429
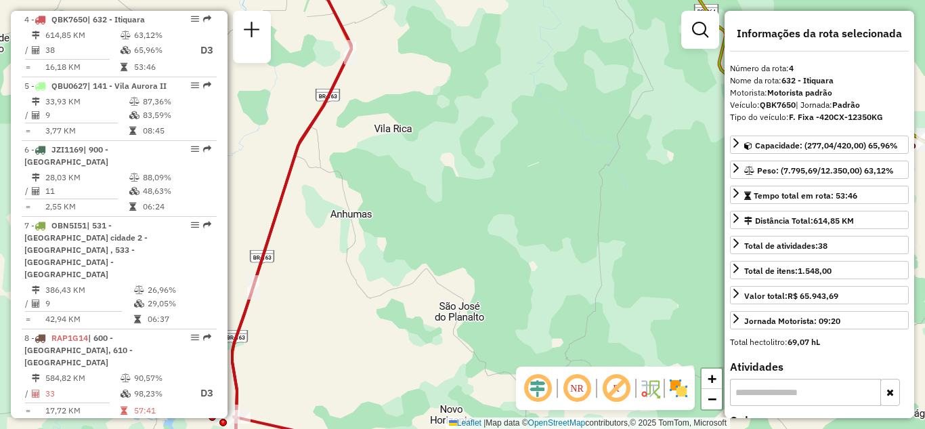
drag, startPoint x: 459, startPoint y: 172, endPoint x: 526, endPoint y: 279, distance: 126.7
click at [526, 278] on div "Janela de atendimento Grade de atendimento Capacidade Transportadoras Veículos …" at bounding box center [462, 214] width 925 height 429
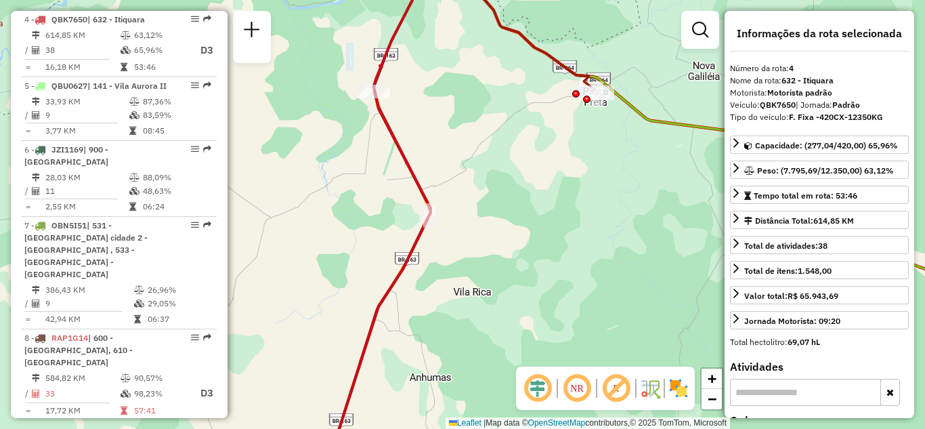
drag, startPoint x: 468, startPoint y: 115, endPoint x: 451, endPoint y: 81, distance: 37.9
click at [455, 80] on div "Janela de atendimento Grade de atendimento Capacidade Transportadoras Veículos …" at bounding box center [462, 214] width 925 height 429
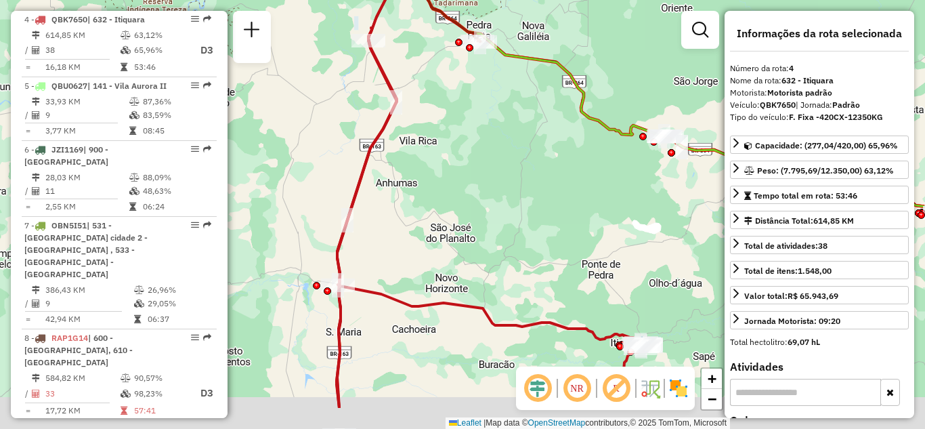
drag, startPoint x: 484, startPoint y: 175, endPoint x: 427, endPoint y: 104, distance: 91.1
click at [432, 109] on div "Janela de atendimento Grade de atendimento Capacidade Transportadoras Veículos …" at bounding box center [462, 214] width 925 height 429
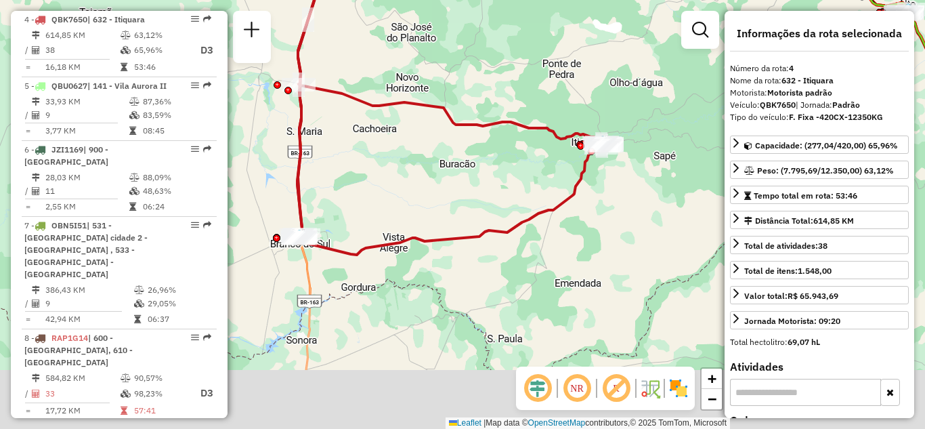
drag, startPoint x: 331, startPoint y: 179, endPoint x: 331, endPoint y: 121, distance: 58.3
click at [331, 123] on div "Janela de atendimento Grade de atendimento Capacidade Transportadoras Veículos …" at bounding box center [462, 214] width 925 height 429
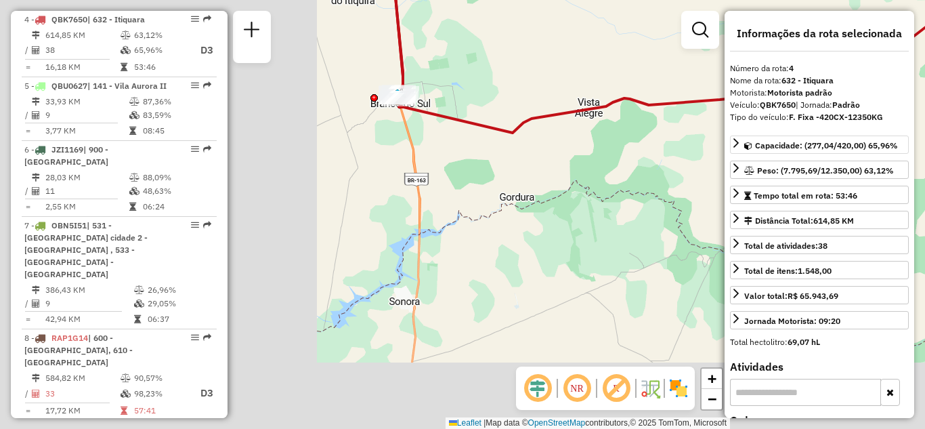
drag, startPoint x: 495, startPoint y: 224, endPoint x: 869, endPoint y: 136, distance: 384.7
click at [869, 136] on hb-router-mapa "Informações da Sessão 1289984 - 07/10/2025 Criação: 06/10/2025 20:56 Depósito: …" at bounding box center [462, 214] width 925 height 429
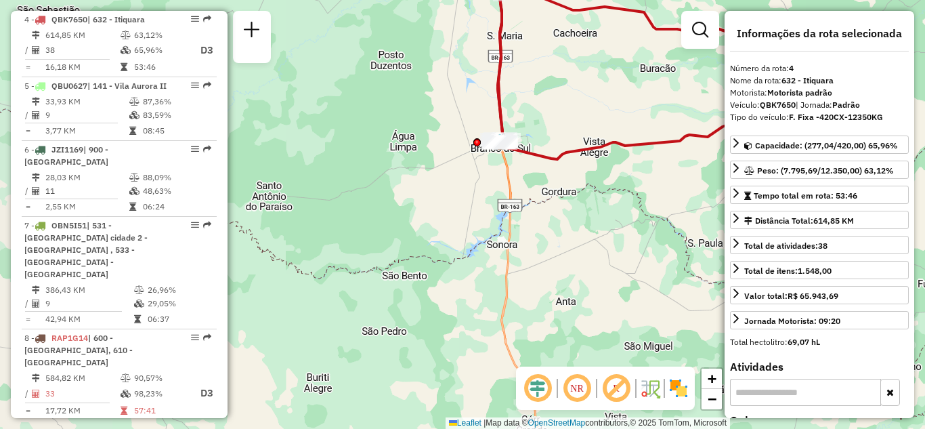
drag, startPoint x: 541, startPoint y: 252, endPoint x: 530, endPoint y: 133, distance: 119.0
click at [530, 133] on div "Janela de atendimento Grade de atendimento Capacidade Transportadoras Veículos …" at bounding box center [462, 214] width 925 height 429
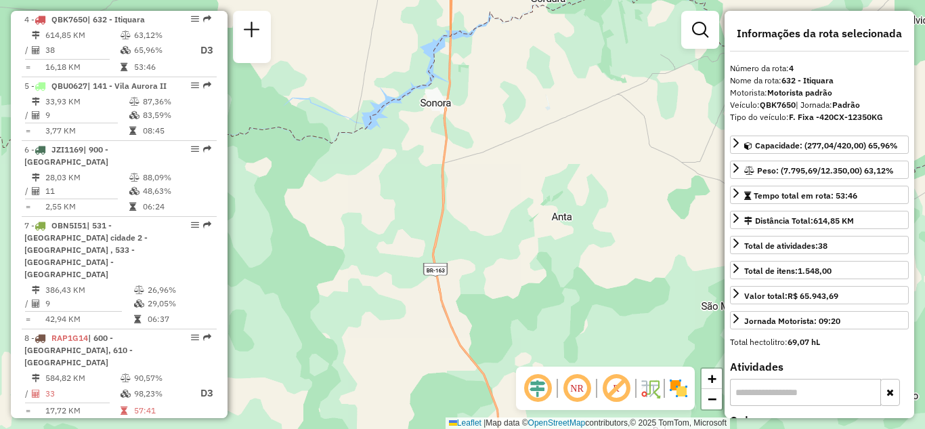
drag, startPoint x: 544, startPoint y: 106, endPoint x: 533, endPoint y: 215, distance: 108.9
click at [532, 234] on div "Janela de atendimento Grade de atendimento Capacidade Transportadoras Veículos …" at bounding box center [462, 214] width 925 height 429
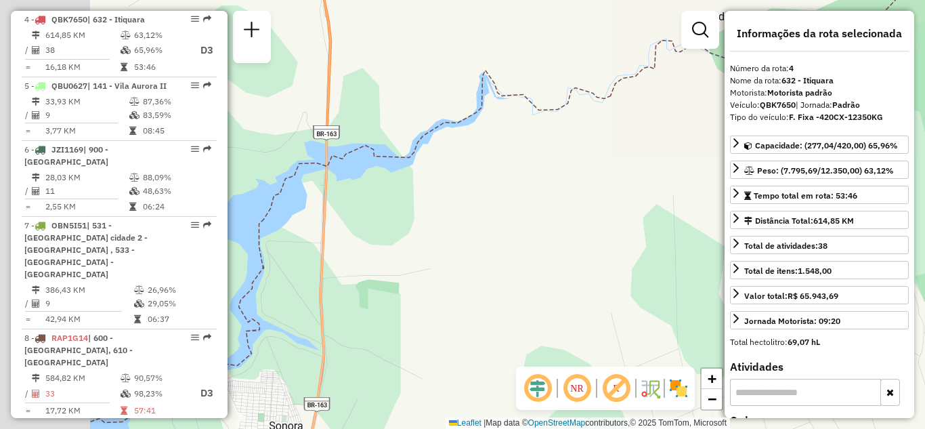
drag, startPoint x: 541, startPoint y: 101, endPoint x: 713, endPoint y: 251, distance: 228.5
click at [677, 247] on div "Janela de atendimento Grade de atendimento Capacidade Transportadoras Veículos …" at bounding box center [462, 214] width 925 height 429
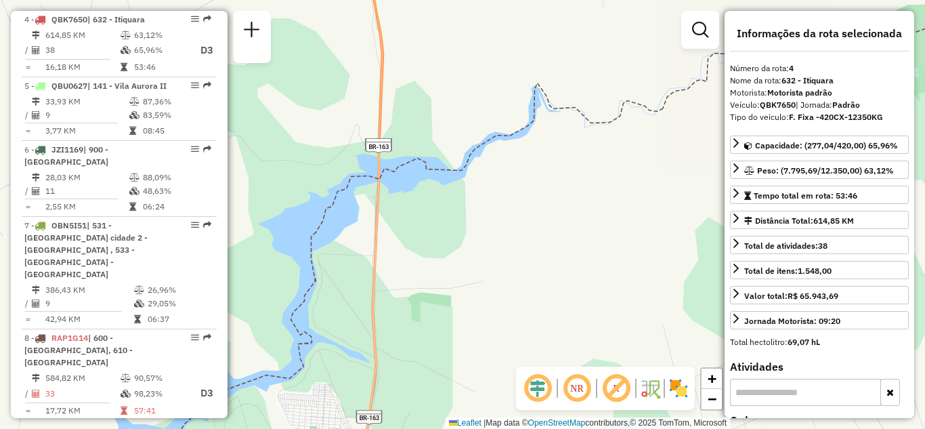
drag, startPoint x: 538, startPoint y: 153, endPoint x: 576, endPoint y: 338, distance: 188.8
click at [576, 337] on div "Janela de atendimento Grade de atendimento Capacidade Transportadoras Veículos …" at bounding box center [462, 214] width 925 height 429
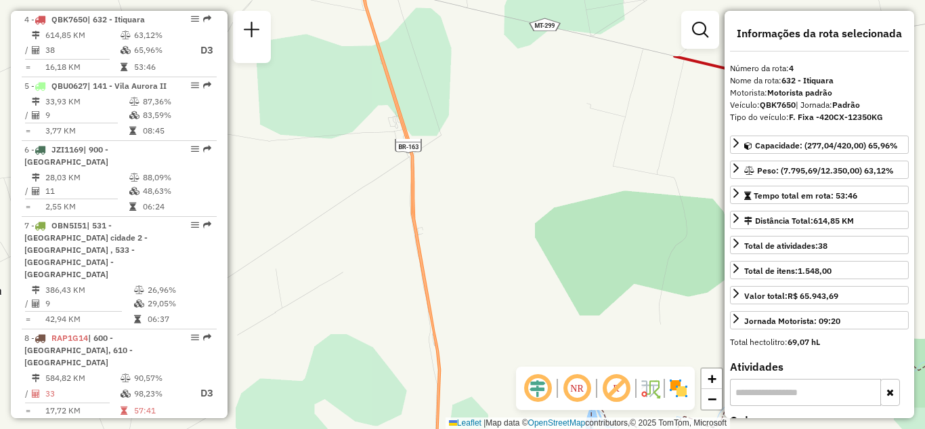
drag, startPoint x: 566, startPoint y: 322, endPoint x: 578, endPoint y: 383, distance: 61.5
click at [578, 386] on hb-router-mapa "Informações da Sessão 1289984 - 07/10/2025 Criação: 06/10/2025 20:56 Depósito: …" at bounding box center [462, 214] width 925 height 429
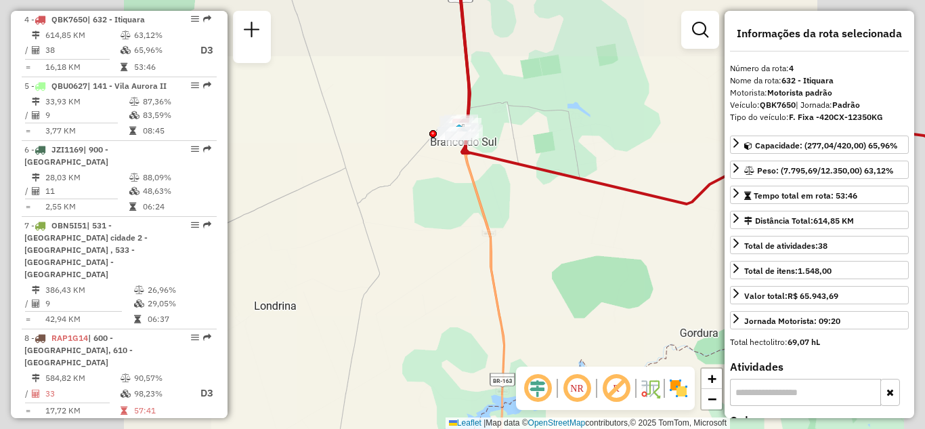
drag, startPoint x: 541, startPoint y: 297, endPoint x: 541, endPoint y: 308, distance: 10.8
click at [541, 308] on div "Janela de atendimento Grade de atendimento Capacidade Transportadoras Veículos …" at bounding box center [462, 214] width 925 height 429
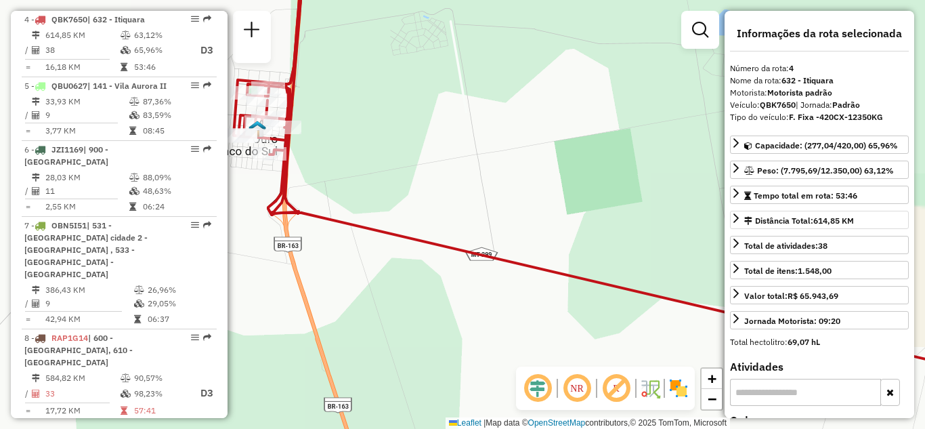
drag, startPoint x: 563, startPoint y: 212, endPoint x: 732, endPoint y: 228, distance: 169.4
click at [728, 228] on hb-router-mapa "Informações da Sessão 1289984 - 07/10/2025 Criação: 06/10/2025 20:56 Depósito: …" at bounding box center [462, 214] width 925 height 429
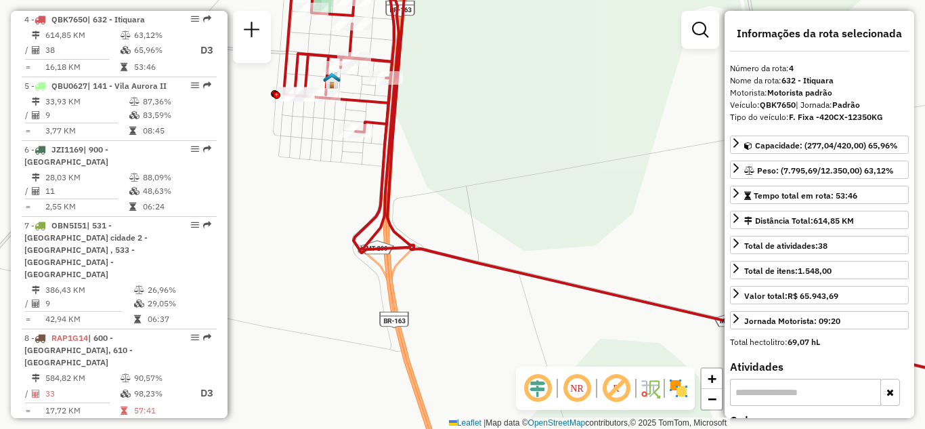
drag, startPoint x: 464, startPoint y: 182, endPoint x: 610, endPoint y: 268, distance: 170.1
click at [611, 270] on div "Janela de atendimento Grade de atendimento Capacidade Transportadoras Veículos …" at bounding box center [462, 214] width 925 height 429
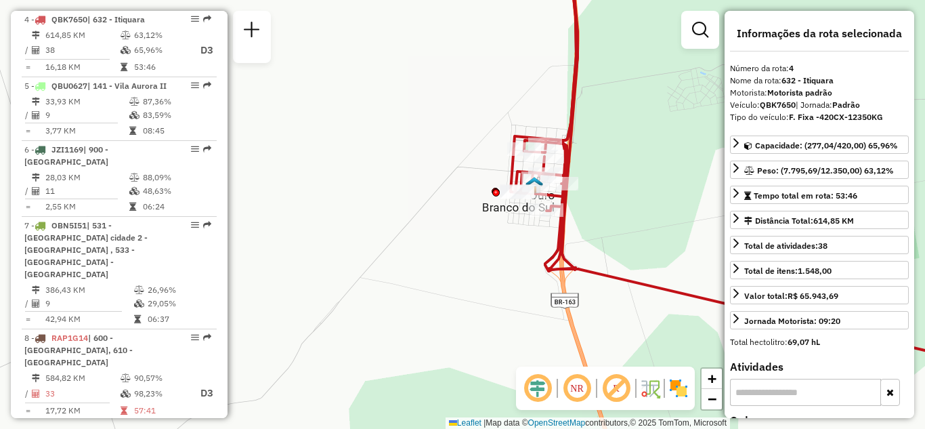
drag, startPoint x: 486, startPoint y: 222, endPoint x: 471, endPoint y: 234, distance: 19.8
click at [471, 234] on div "Janela de atendimento Grade de atendimento Capacidade Transportadoras Veículos …" at bounding box center [462, 214] width 925 height 429
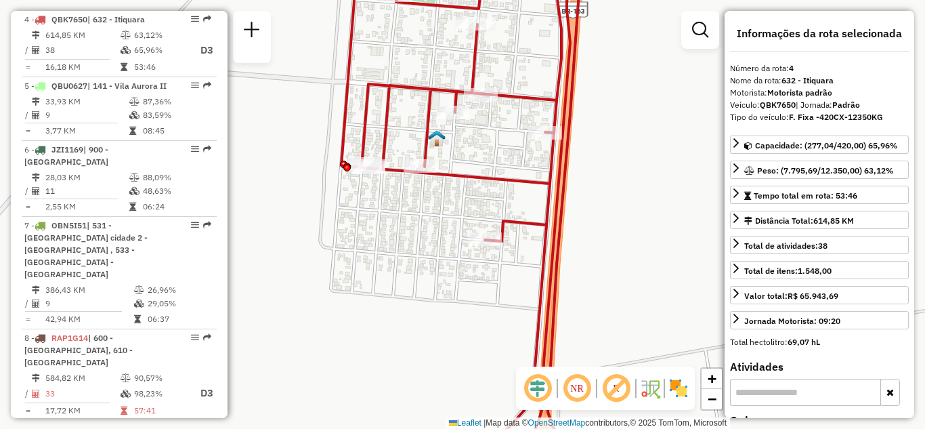
drag, startPoint x: 521, startPoint y: 226, endPoint x: 595, endPoint y: 255, distance: 79.6
click at [595, 255] on div "Janela de atendimento Grade de atendimento Capacidade Transportadoras Veículos …" at bounding box center [462, 214] width 925 height 429
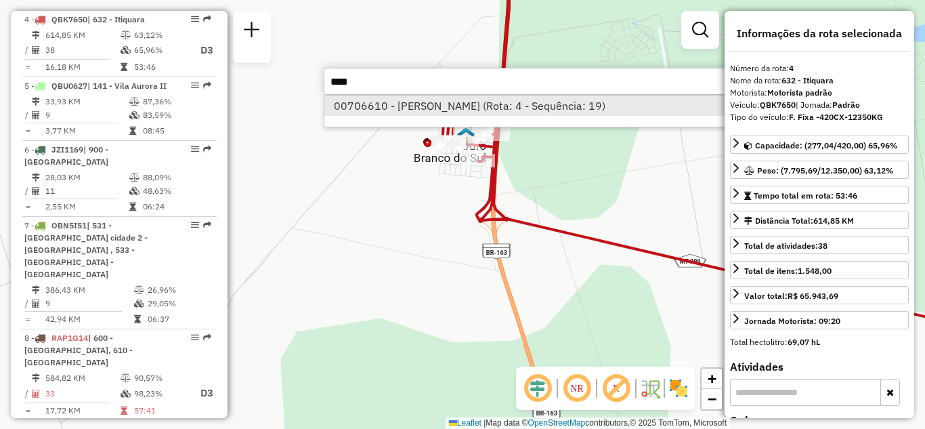
type input "****"
click at [531, 110] on li "00706610 - FRANCISCO FERREIRA D (Rota: 4 - Sequência: 19)" at bounding box center [526, 106] width 405 height 20
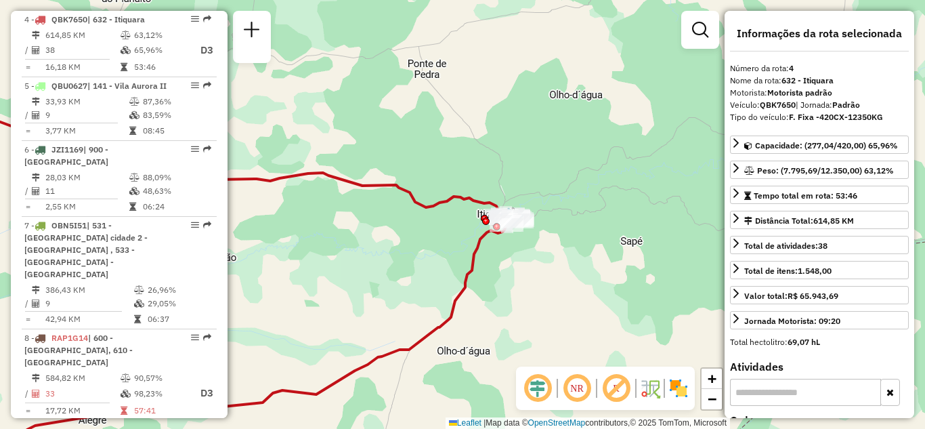
drag, startPoint x: 429, startPoint y: 245, endPoint x: 586, endPoint y: 193, distance: 165.6
click at [580, 195] on div "Janela de atendimento Grade de atendimento Capacidade Transportadoras Veículos …" at bounding box center [462, 214] width 925 height 429
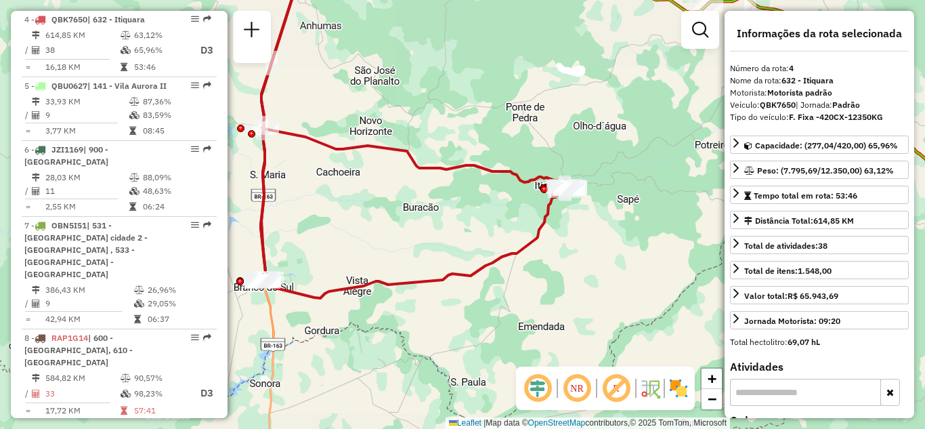
drag, startPoint x: 442, startPoint y: 232, endPoint x: 461, endPoint y: 232, distance: 19.7
click at [460, 232] on div "Janela de atendimento Grade de atendimento Capacidade Transportadoras Veículos …" at bounding box center [462, 214] width 925 height 429
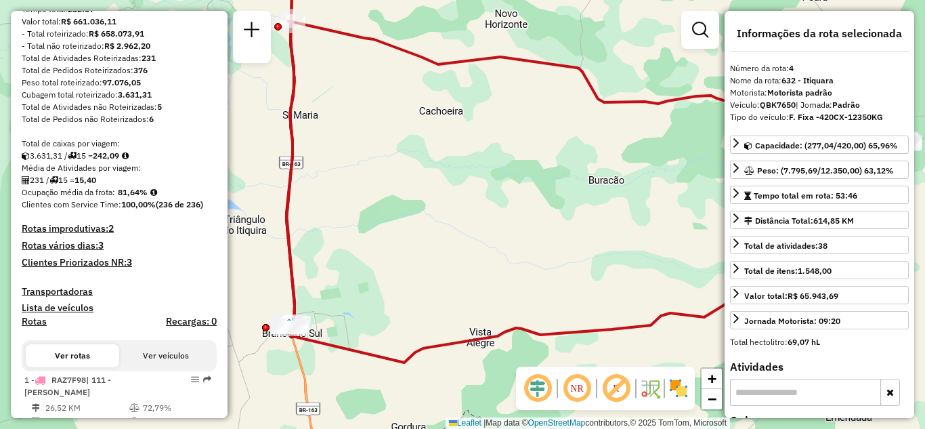
scroll to position [0, 0]
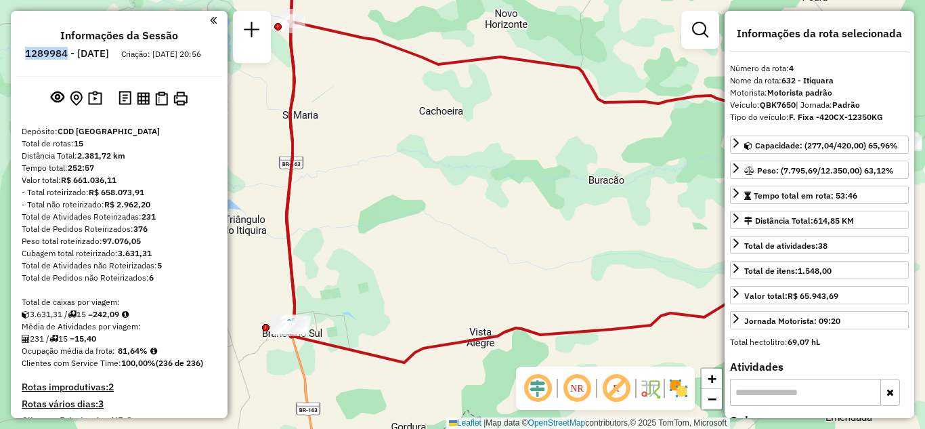
drag, startPoint x: 87, startPoint y: 51, endPoint x: 105, endPoint y: 50, distance: 18.3
click at [105, 50] on li "1289984 - 07/10/2025" at bounding box center [67, 56] width 91 height 18
copy h6 "1289984"
